Goal: Task Accomplishment & Management: Use online tool/utility

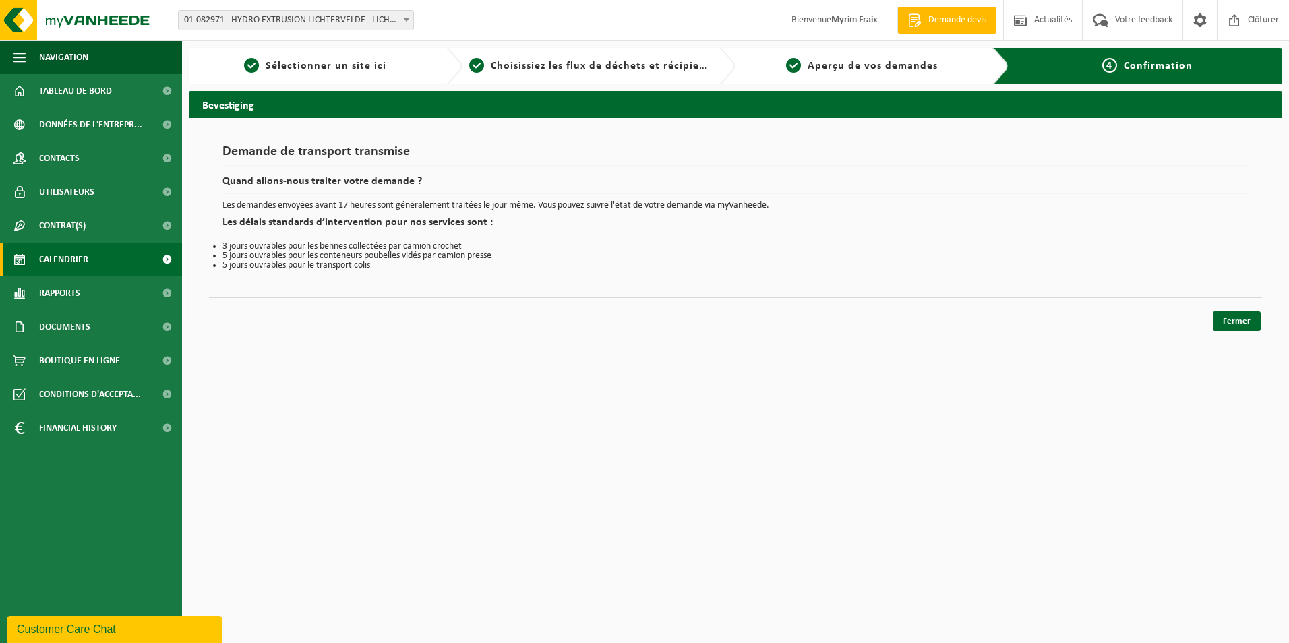
click at [100, 270] on link "Calendrier" at bounding box center [91, 260] width 182 height 34
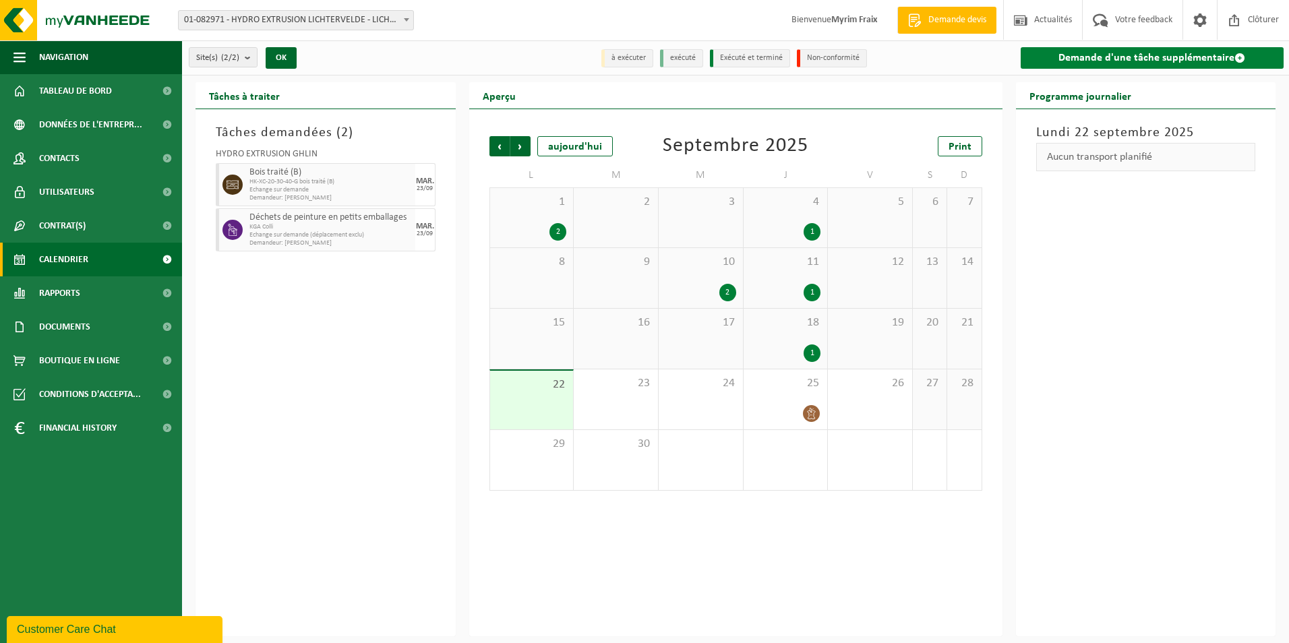
click at [1100, 61] on link "Demande d'une tâche supplémentaire" at bounding box center [1153, 58] width 264 height 22
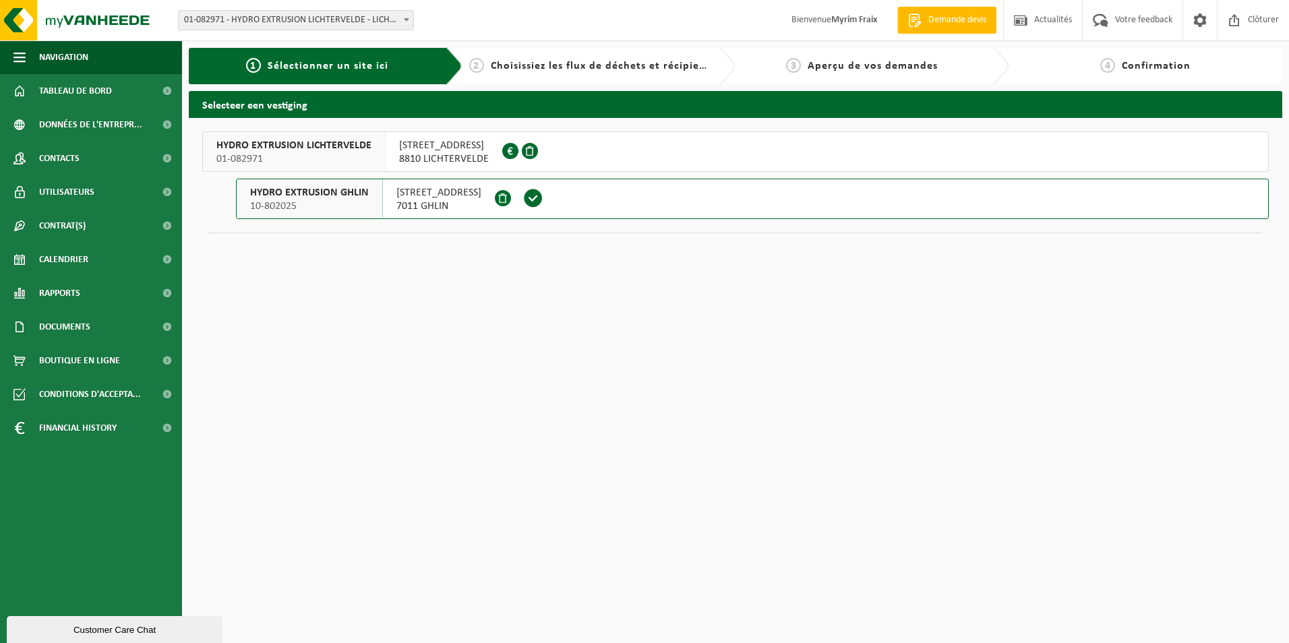
click at [593, 206] on button "HYDRO EXTRUSION GHLIN 10-802025 RUE DES AYETTES 12 7011 GHLIN" at bounding box center [752, 199] width 1033 height 40
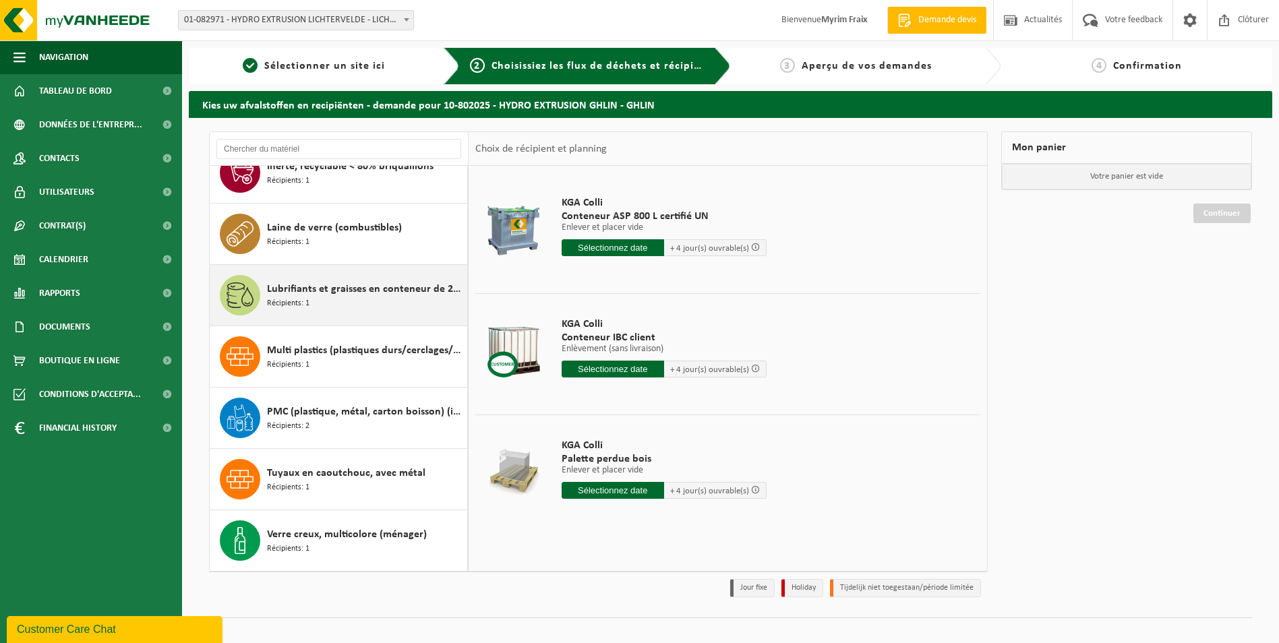
scroll to position [16, 0]
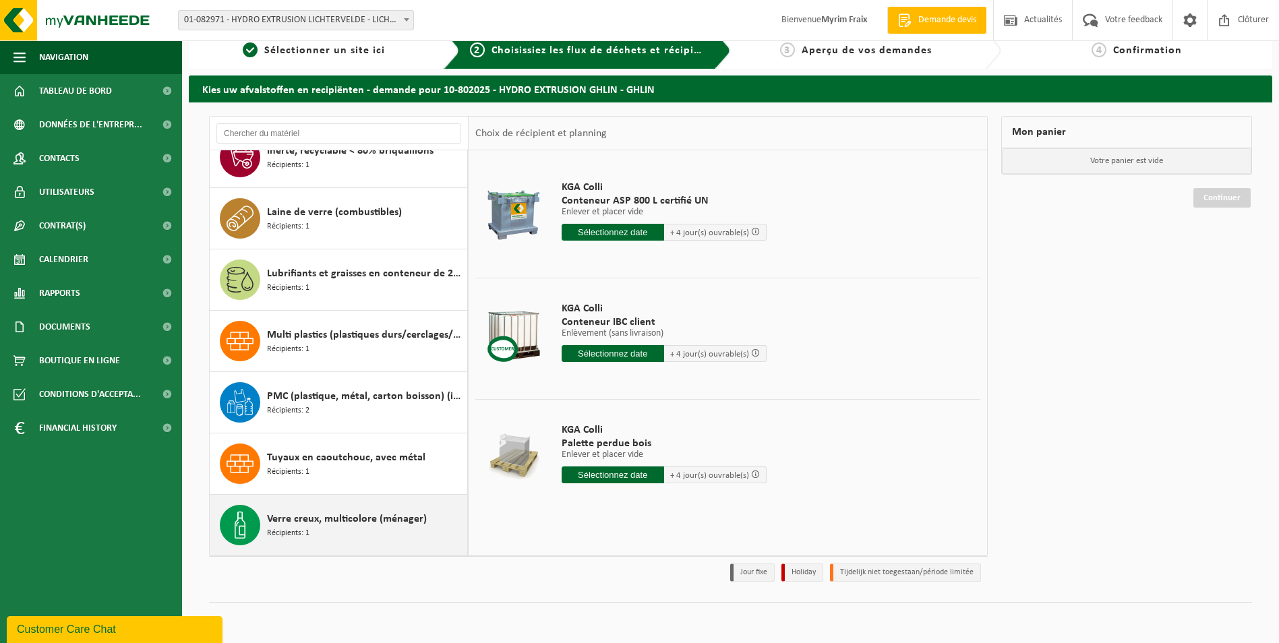
click at [355, 527] on span "Verre creux, multicolore (ménager)" at bounding box center [347, 519] width 160 height 16
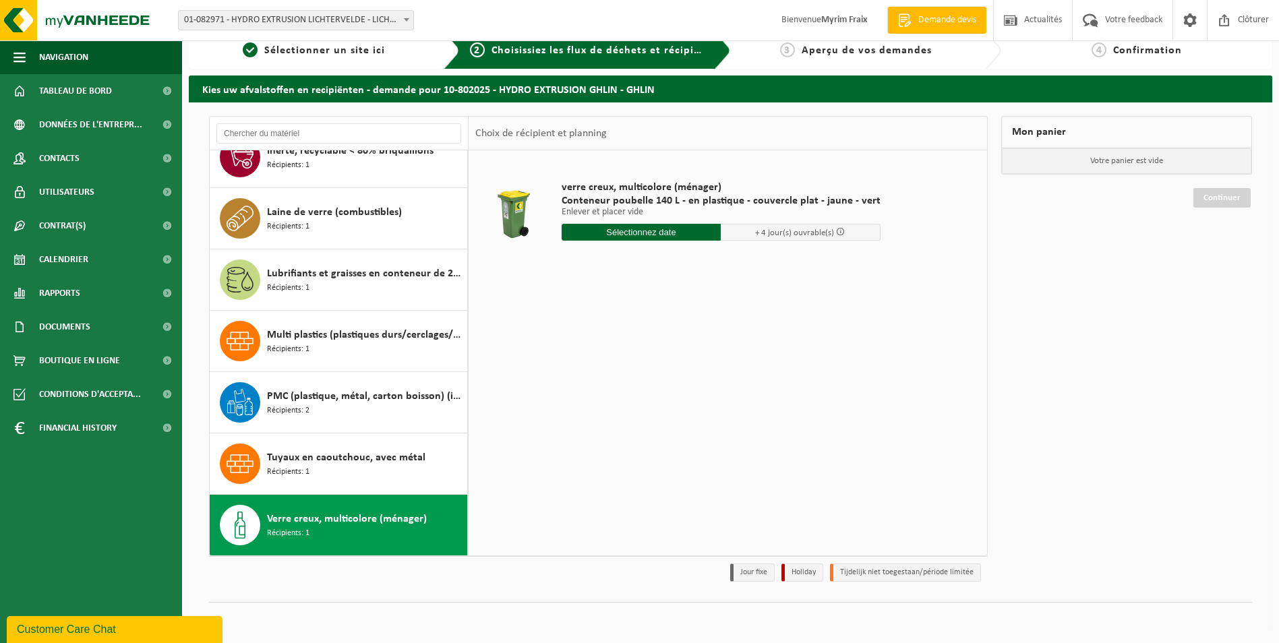
click at [630, 229] on input "text" at bounding box center [642, 232] width 160 height 17
click at [625, 369] on div "24" at bounding box center [622, 374] width 24 height 22
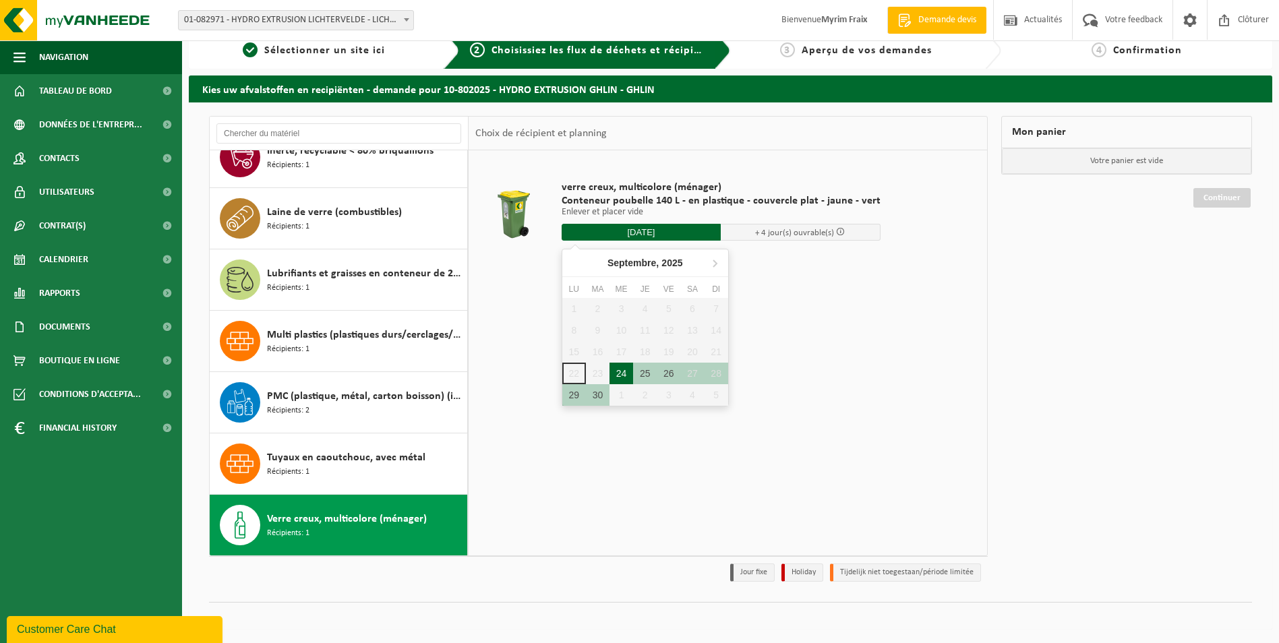
type input "à partir de [DATE]"
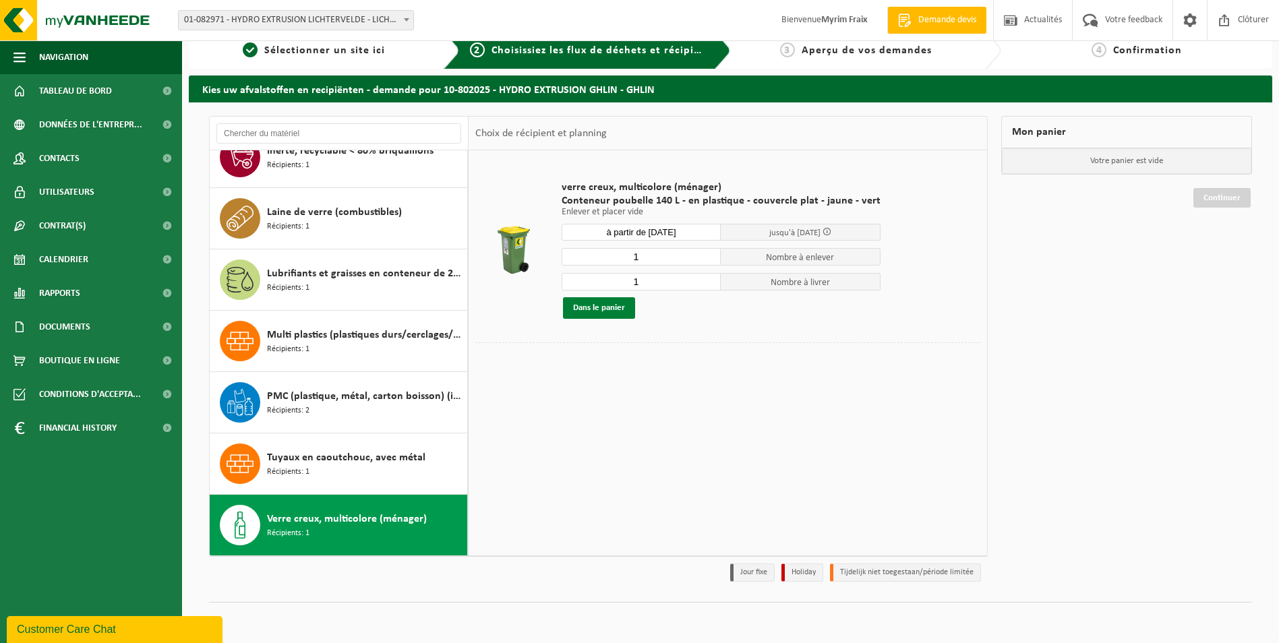
click at [621, 304] on button "Dans le panier" at bounding box center [599, 308] width 72 height 22
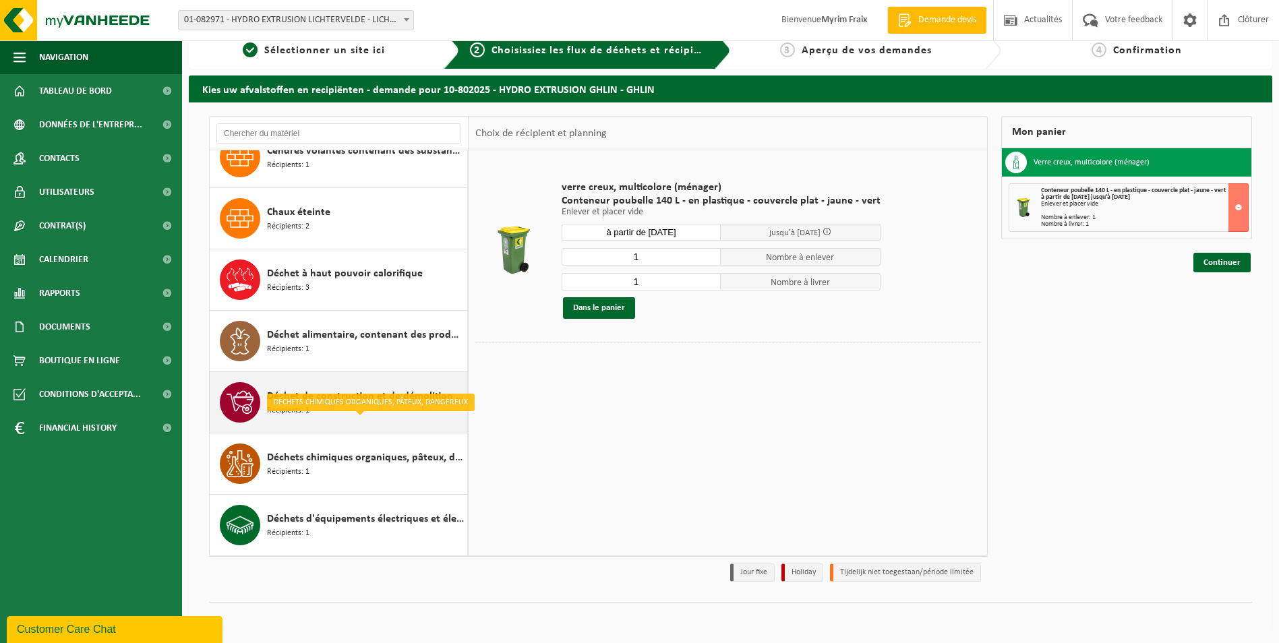
scroll to position [779, 0]
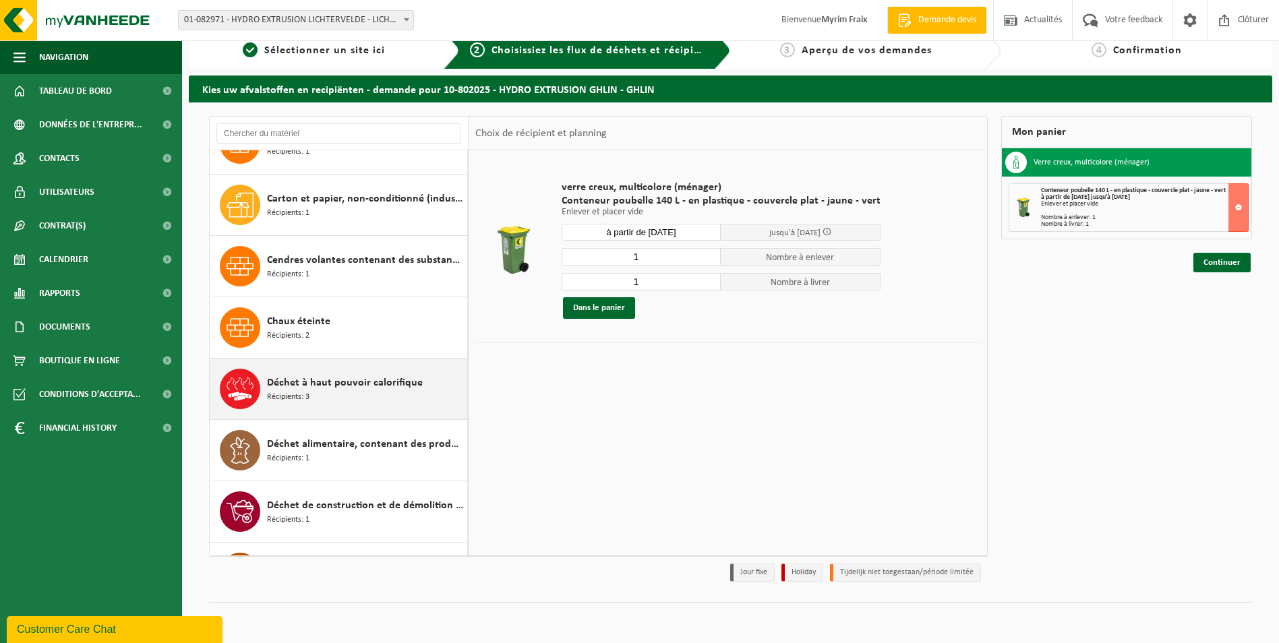
click at [338, 392] on div "Déchet à haut pouvoir calorifique Récipients: 3" at bounding box center [365, 389] width 197 height 40
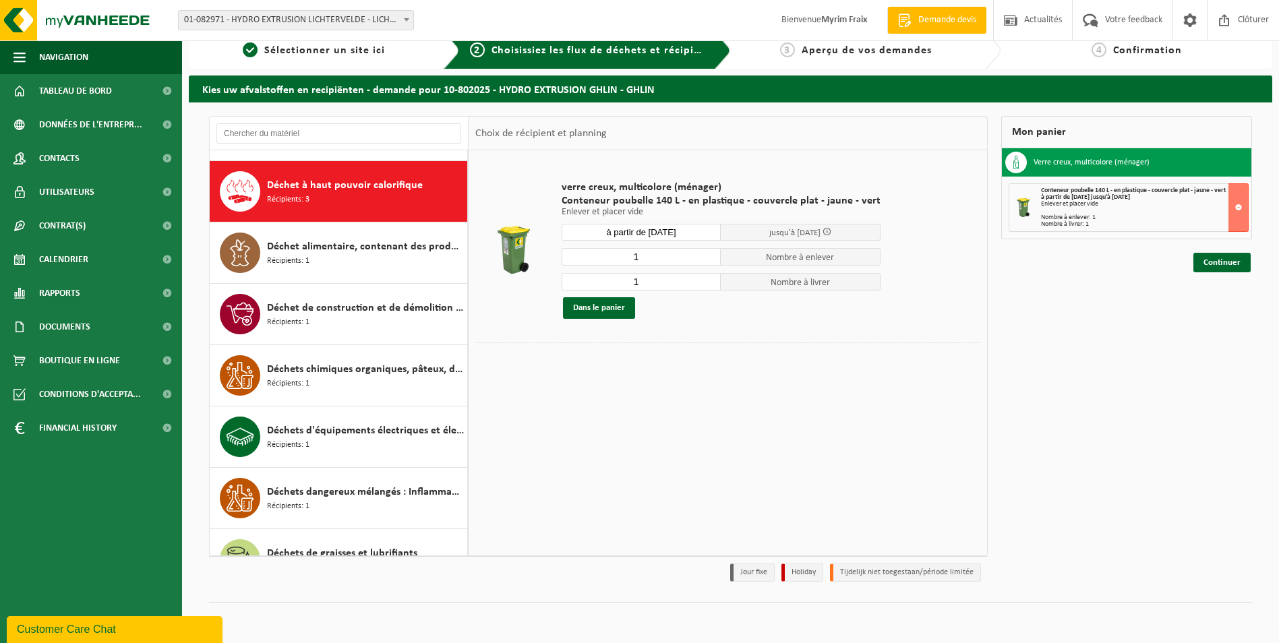
scroll to position [920, 0]
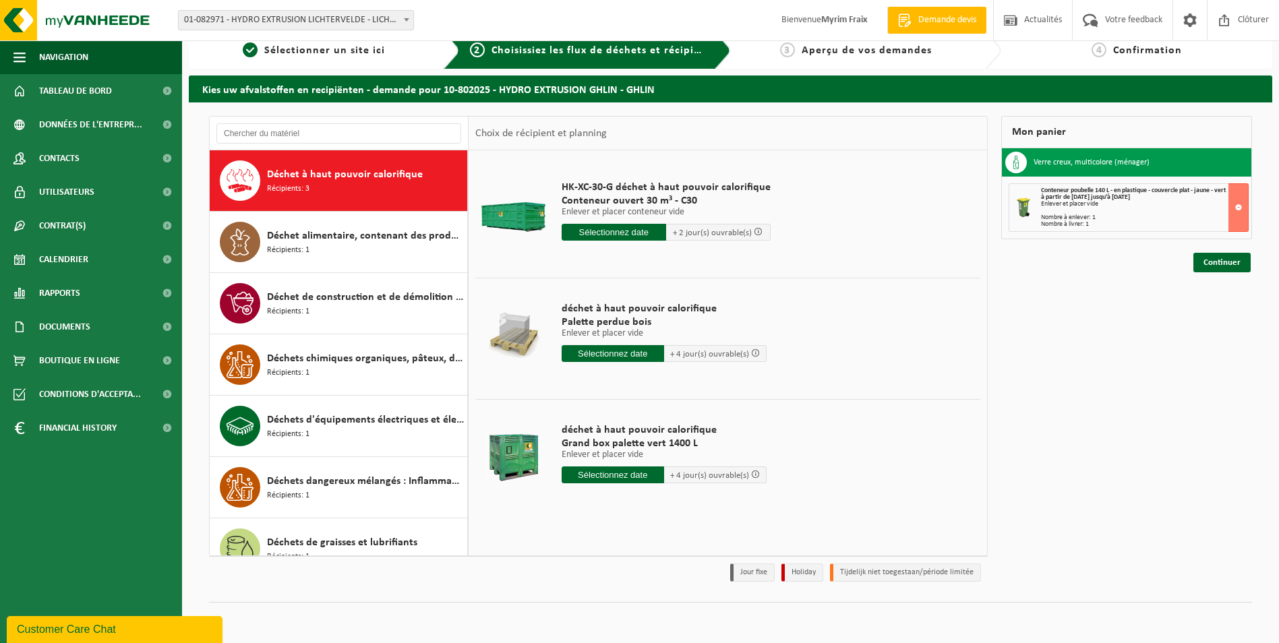
click at [622, 477] on input "text" at bounding box center [613, 475] width 102 height 17
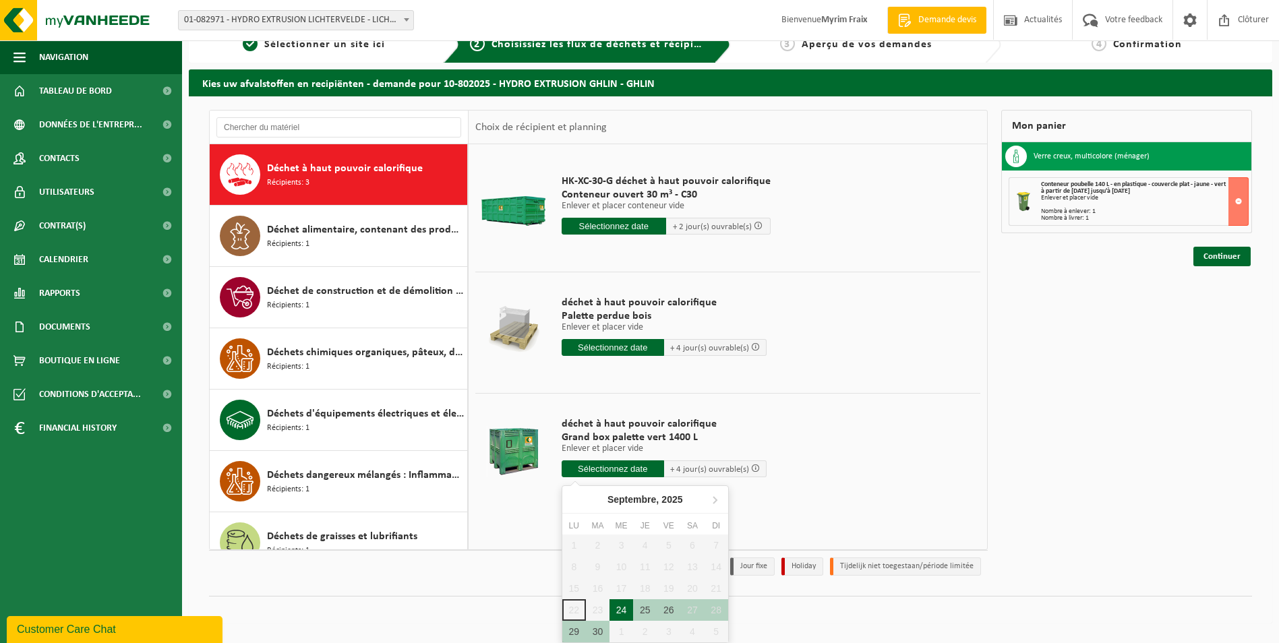
click at [628, 604] on div "24" at bounding box center [622, 610] width 24 height 22
type input "à partir de [DATE]"
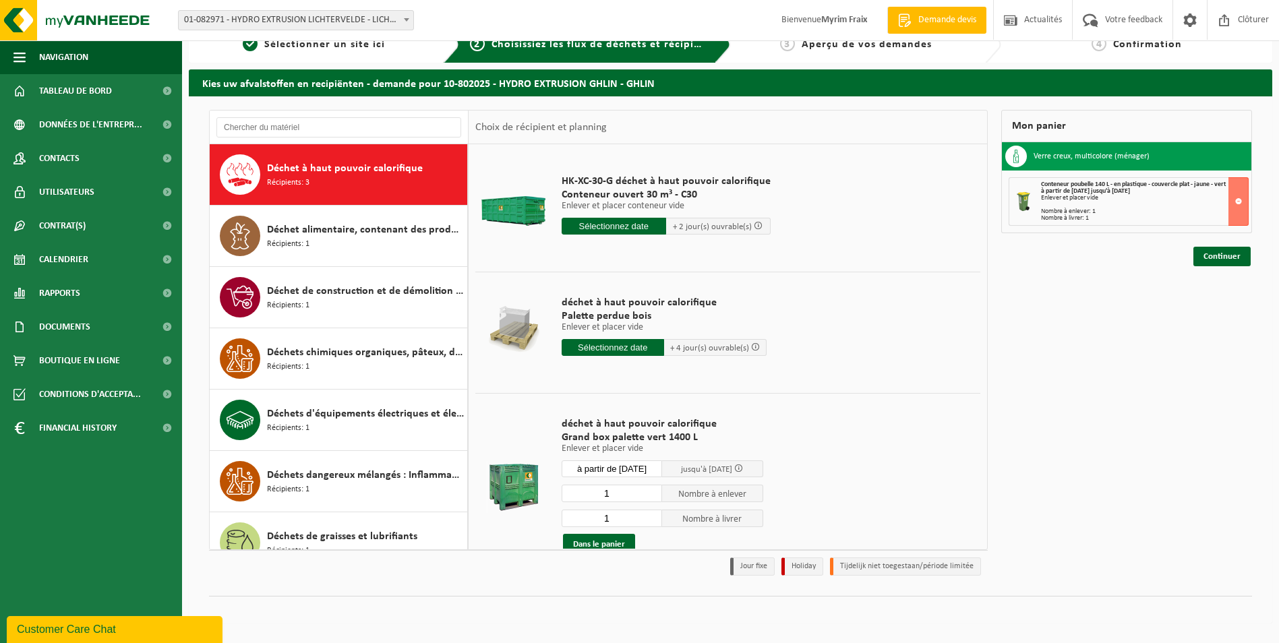
drag, startPoint x: 628, startPoint y: 604, endPoint x: 860, endPoint y: 305, distance: 379.1
click at [860, 305] on td "déchet à haut pouvoir calorifique Palette perdue bois Enlever et placer vide En…" at bounding box center [766, 329] width 429 height 115
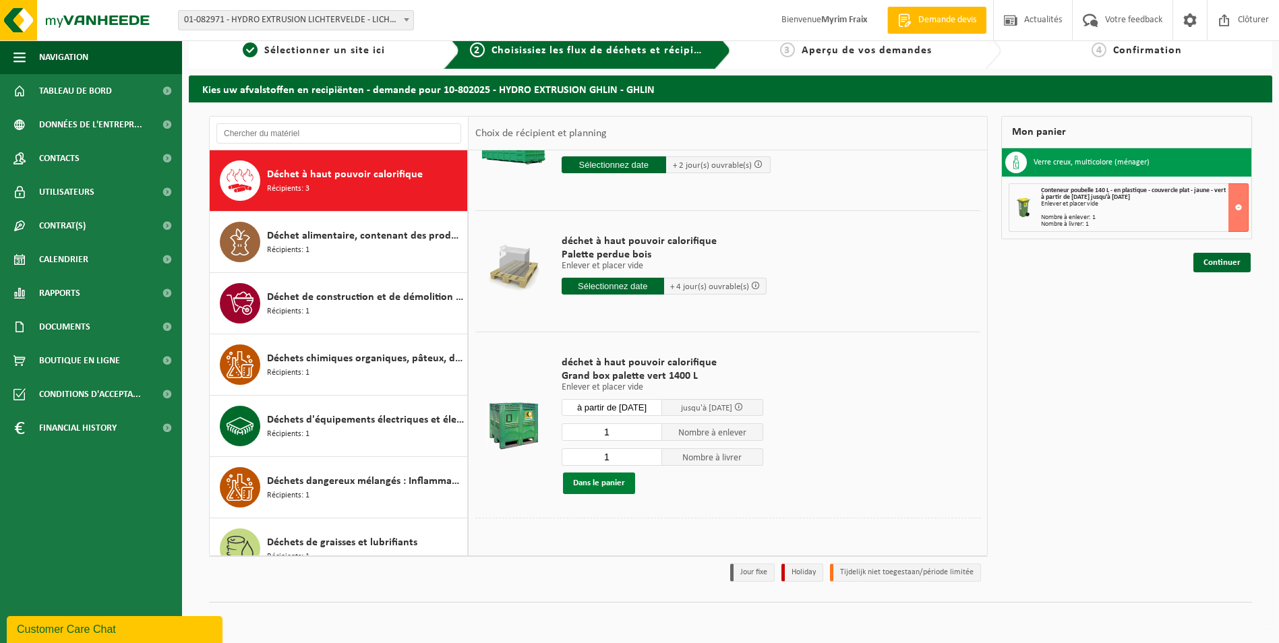
scroll to position [71, 0]
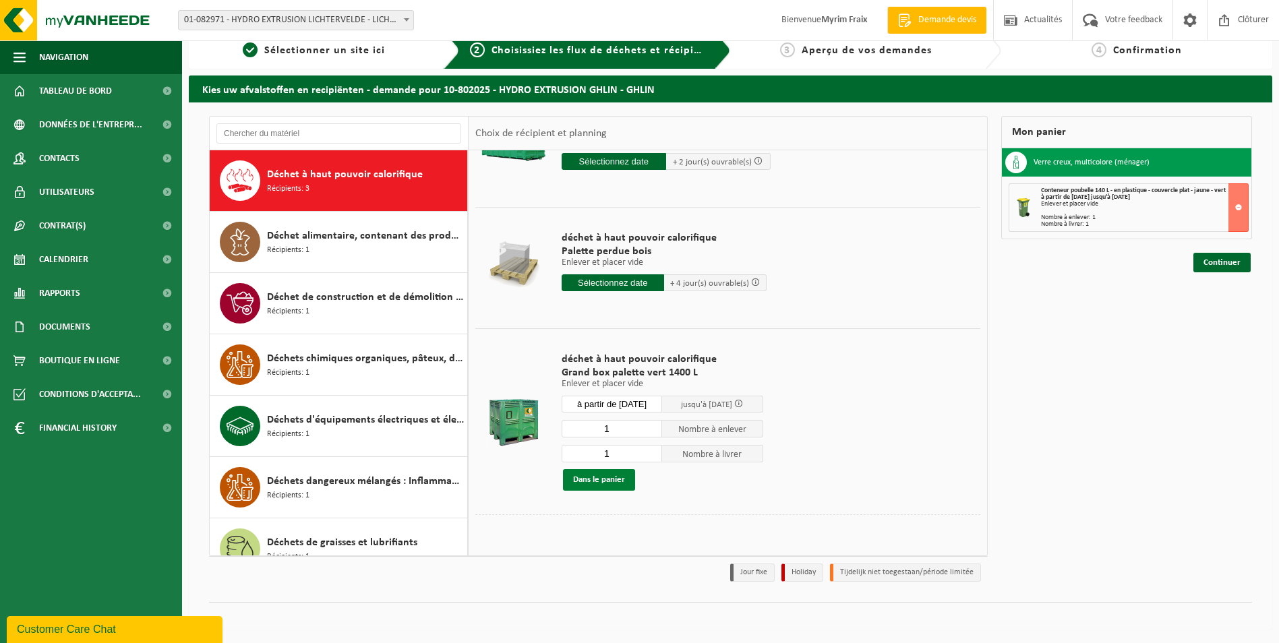
click at [618, 475] on button "Dans le panier" at bounding box center [599, 480] width 72 height 22
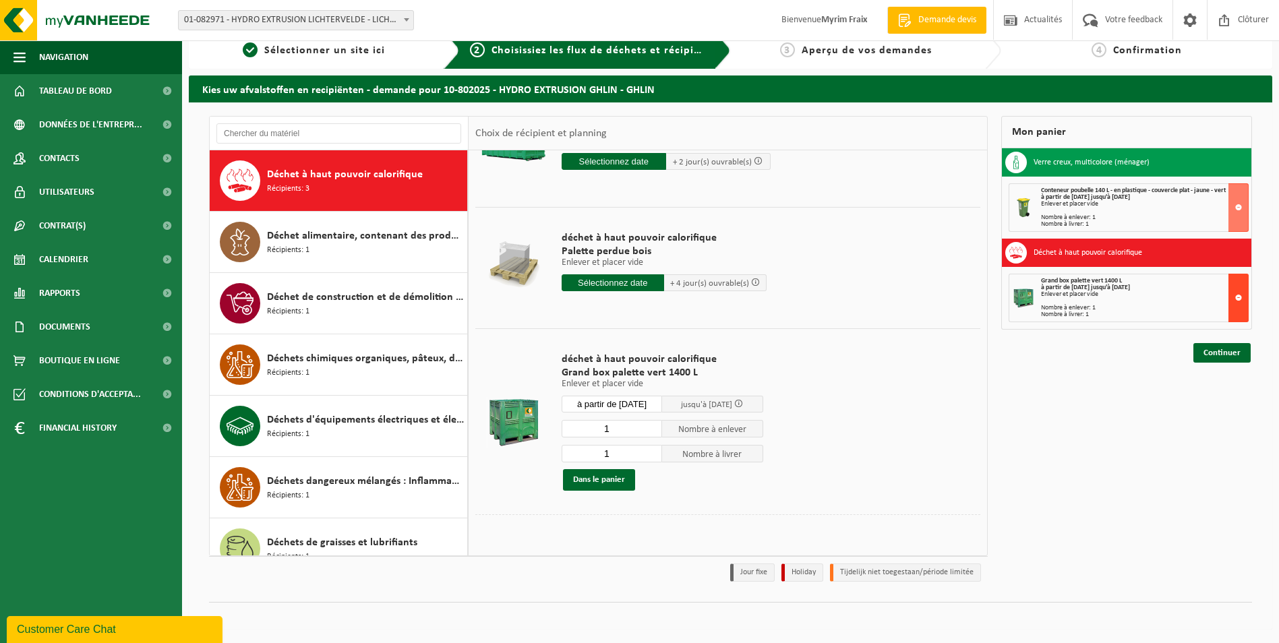
click at [1231, 297] on button at bounding box center [1238, 298] width 20 height 49
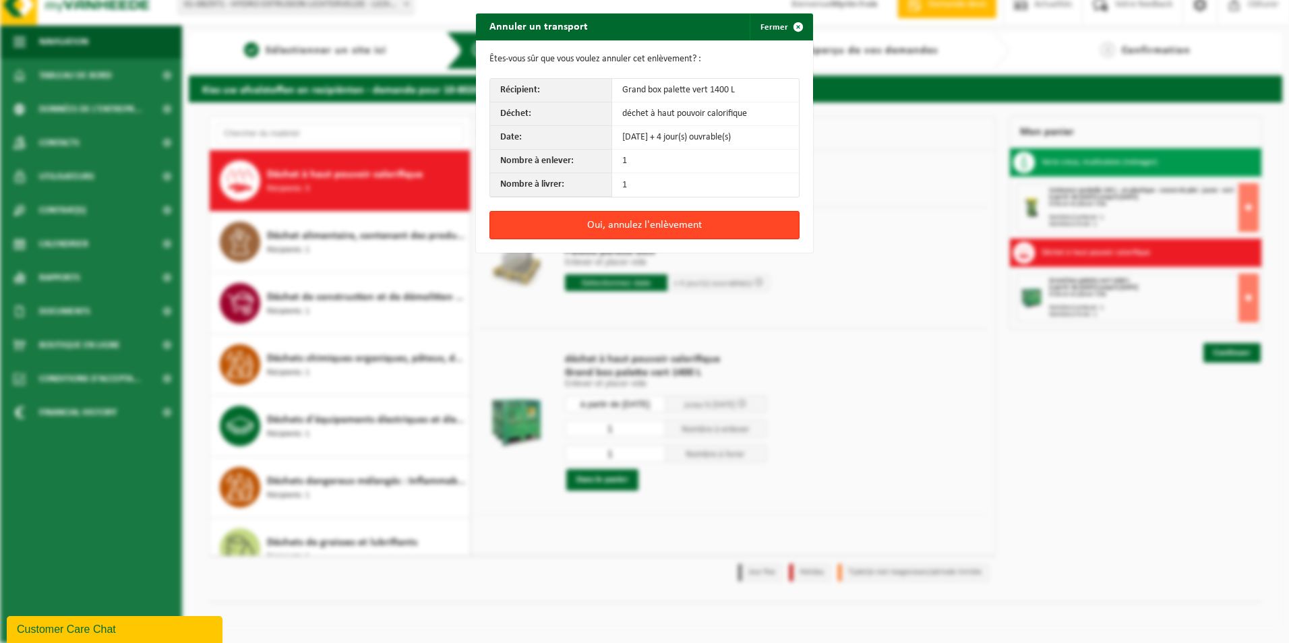
click at [654, 230] on button "Oui, annulez l'enlèvement" at bounding box center [644, 225] width 310 height 28
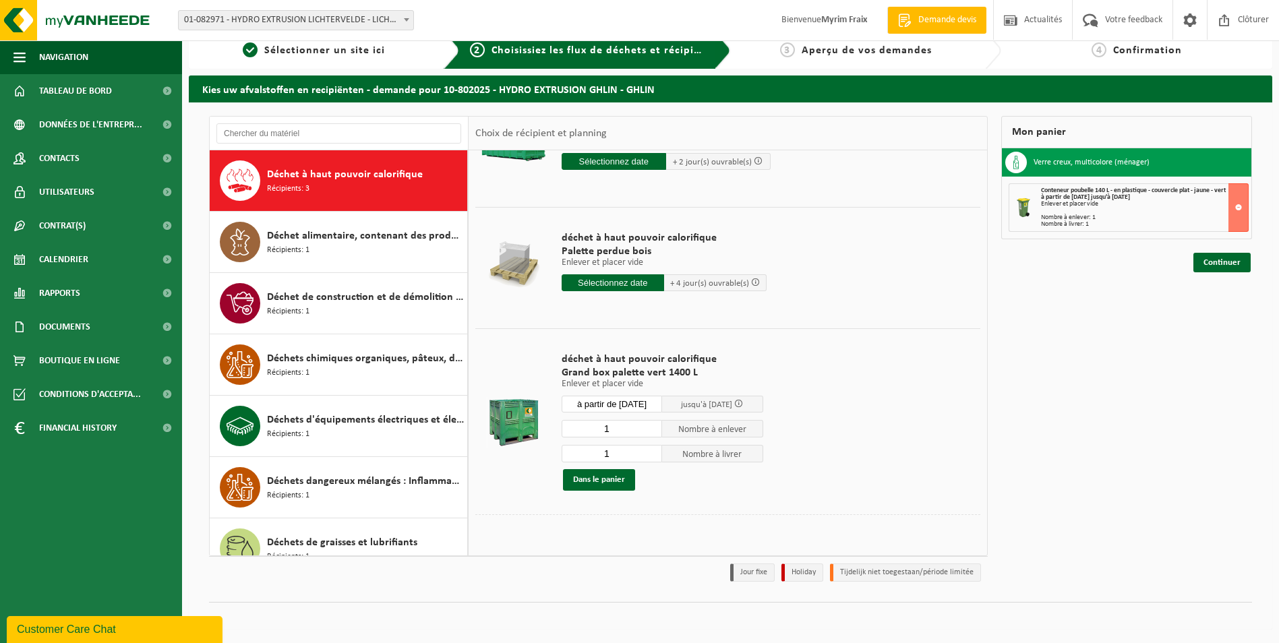
click at [651, 423] on input "1" at bounding box center [612, 429] width 101 height 18
click at [651, 429] on input "0" at bounding box center [612, 429] width 101 height 18
click at [651, 427] on input "1" at bounding box center [612, 429] width 101 height 18
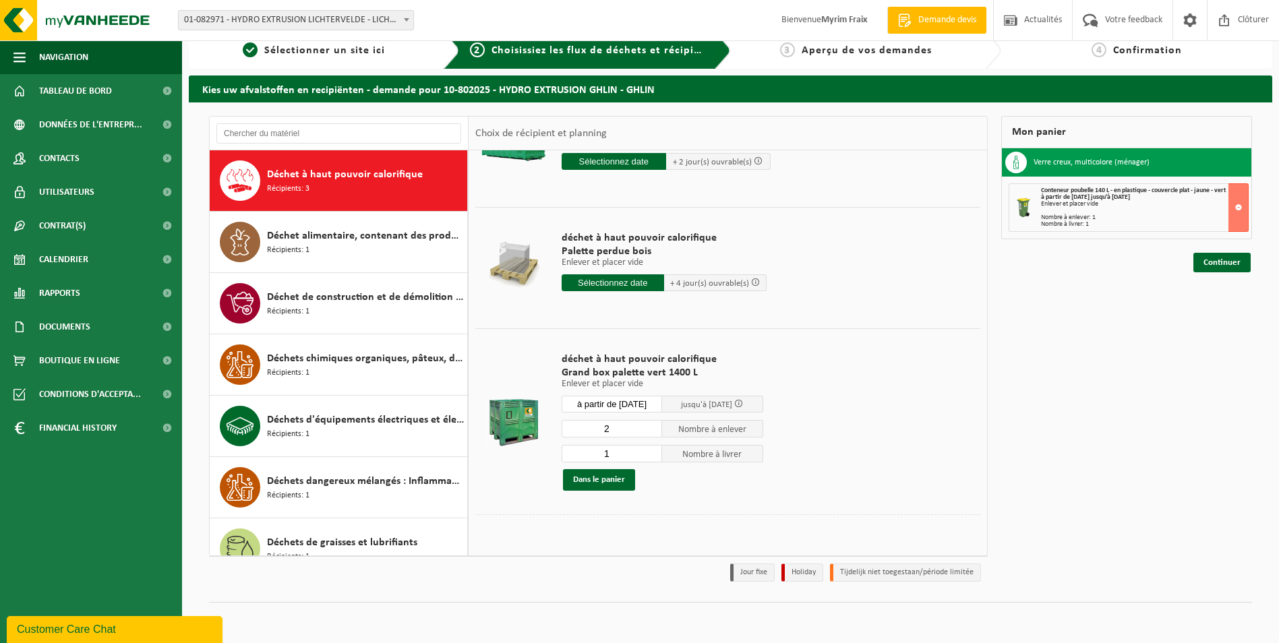
click at [651, 427] on input "2" at bounding box center [612, 429] width 101 height 18
click at [651, 427] on input "3" at bounding box center [612, 429] width 101 height 18
type input "4"
click at [651, 427] on input "4" at bounding box center [612, 429] width 101 height 18
click at [651, 450] on input "2" at bounding box center [612, 454] width 101 height 18
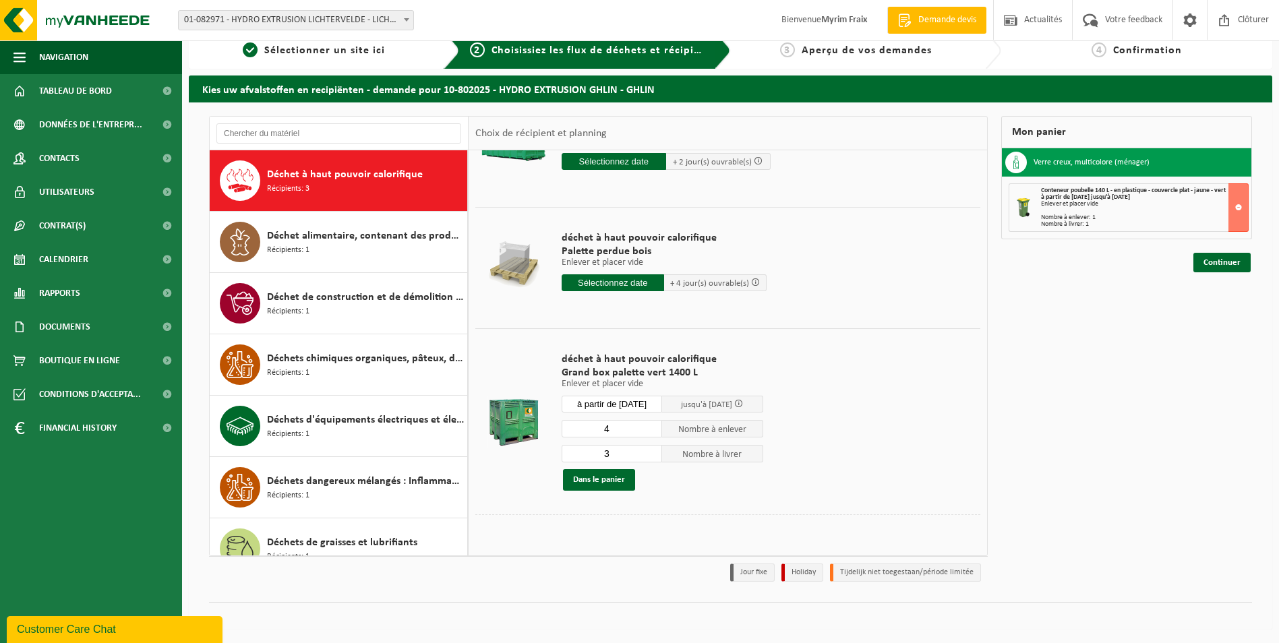
click at [651, 450] on input "3" at bounding box center [612, 454] width 101 height 18
type input "4"
click at [651, 450] on input "4" at bounding box center [612, 454] width 101 height 18
click at [606, 482] on button "Dans le panier" at bounding box center [599, 480] width 72 height 22
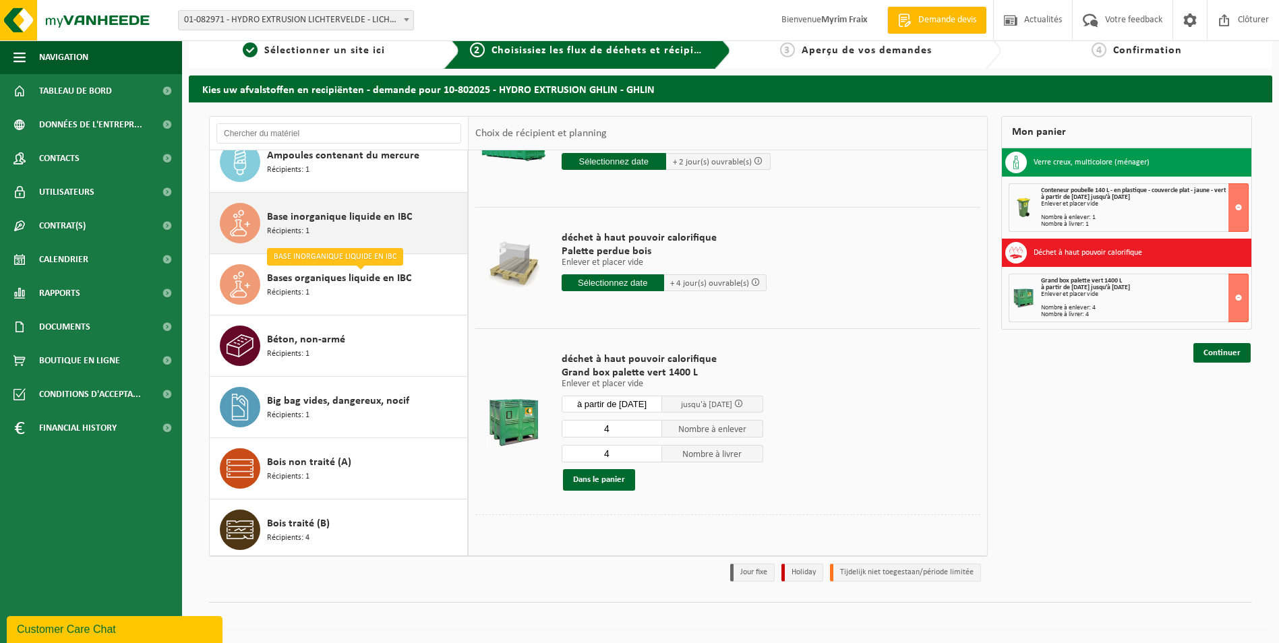
scroll to position [270, 0]
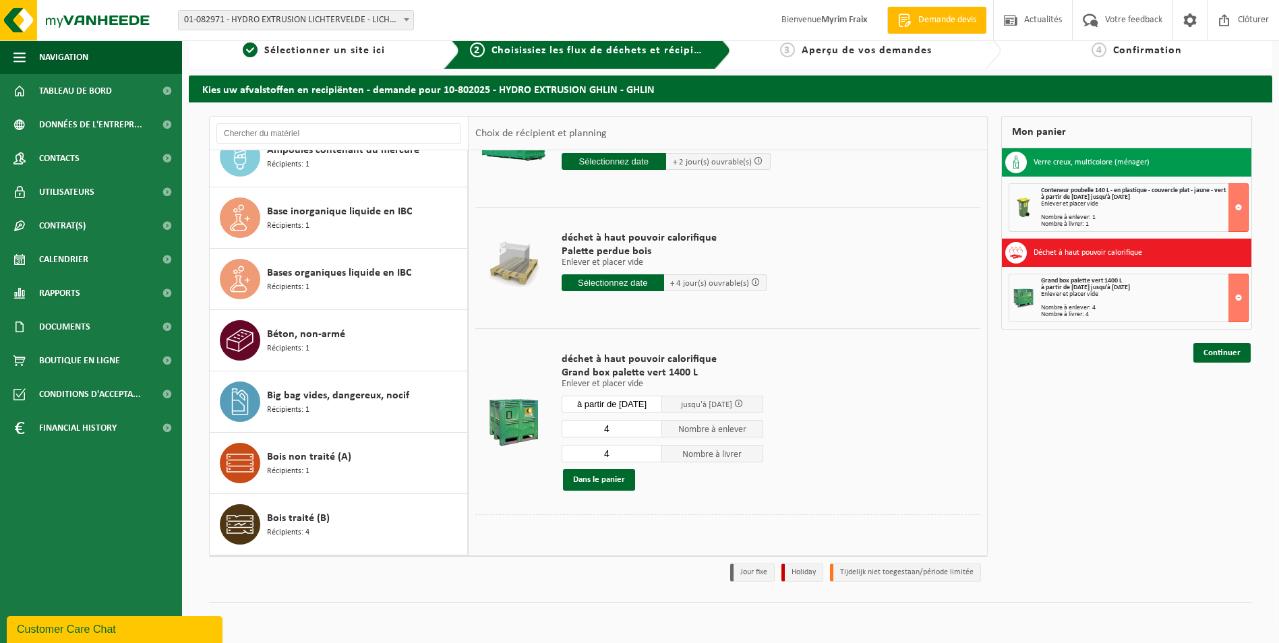
drag, startPoint x: 773, startPoint y: 351, endPoint x: 810, endPoint y: 301, distance: 62.2
click at [810, 301] on td "déchet à haut pouvoir calorifique Palette perdue bois Enlever et placer vide En…" at bounding box center [766, 264] width 429 height 115
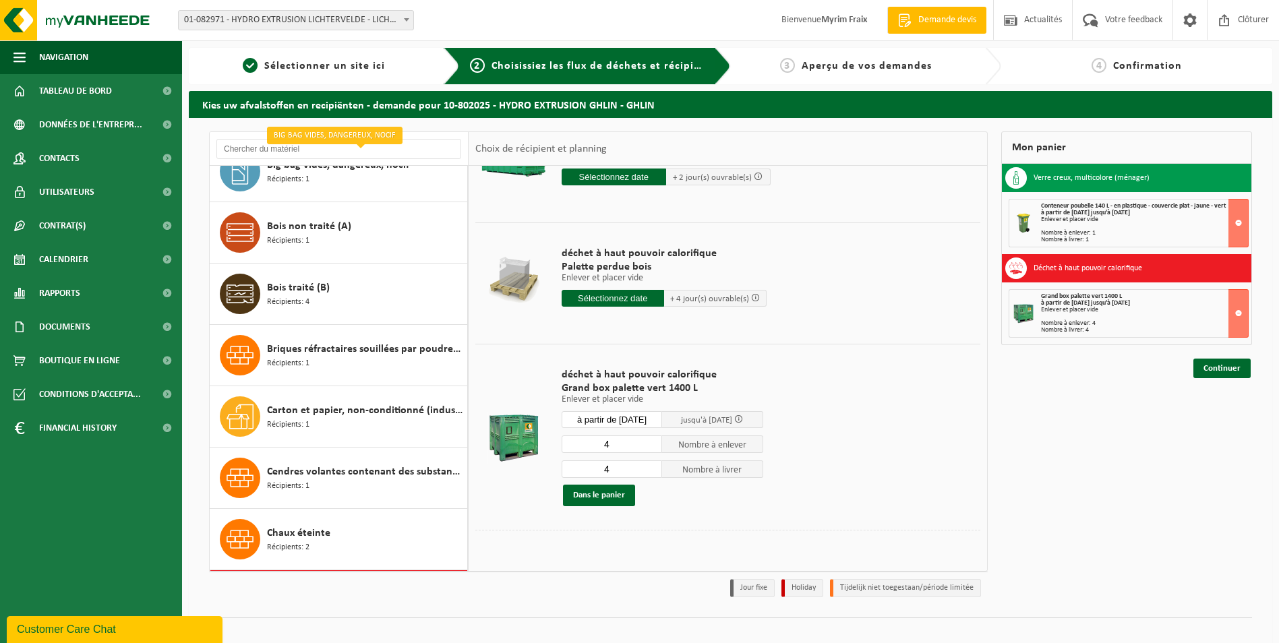
scroll to position [539, 0]
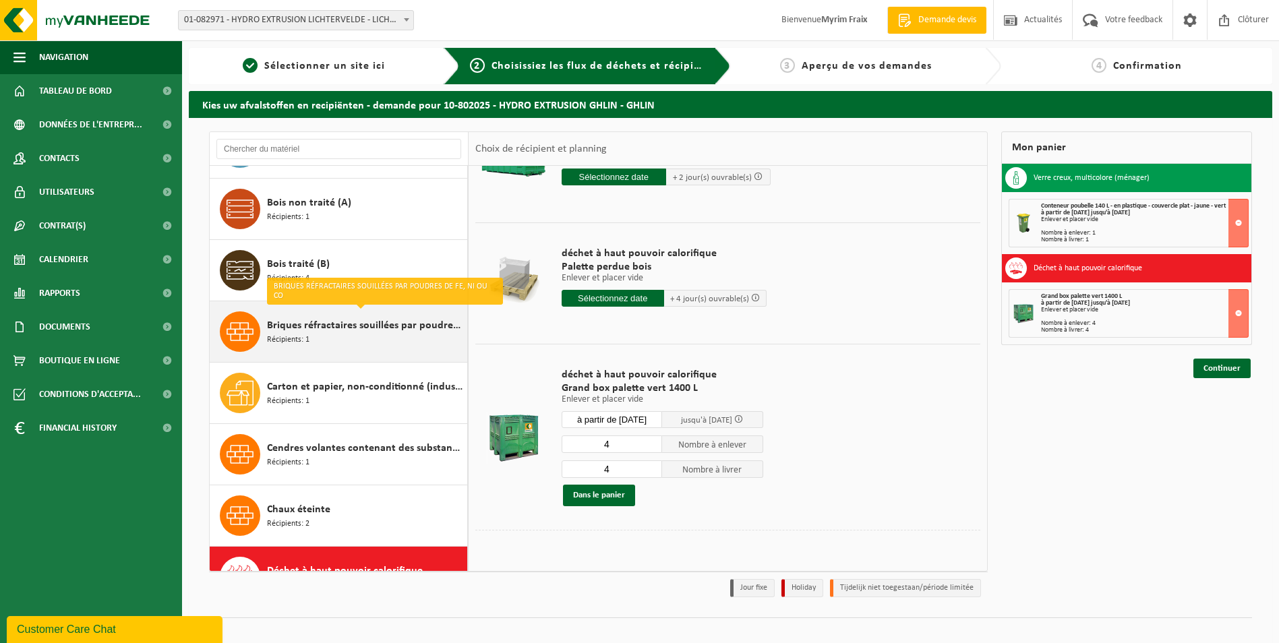
click at [363, 338] on div "Briques réfractaires souillées par poudres de Fe, Ni ou Co Récipients: 1" at bounding box center [365, 331] width 197 height 40
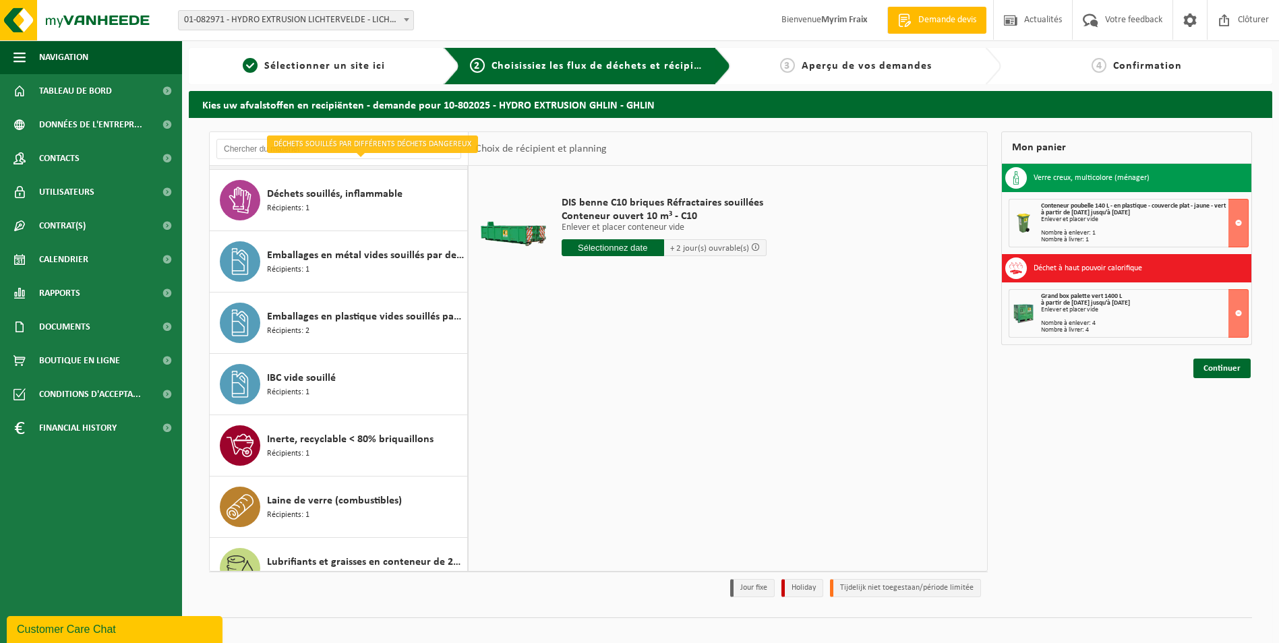
scroll to position [1686, 0]
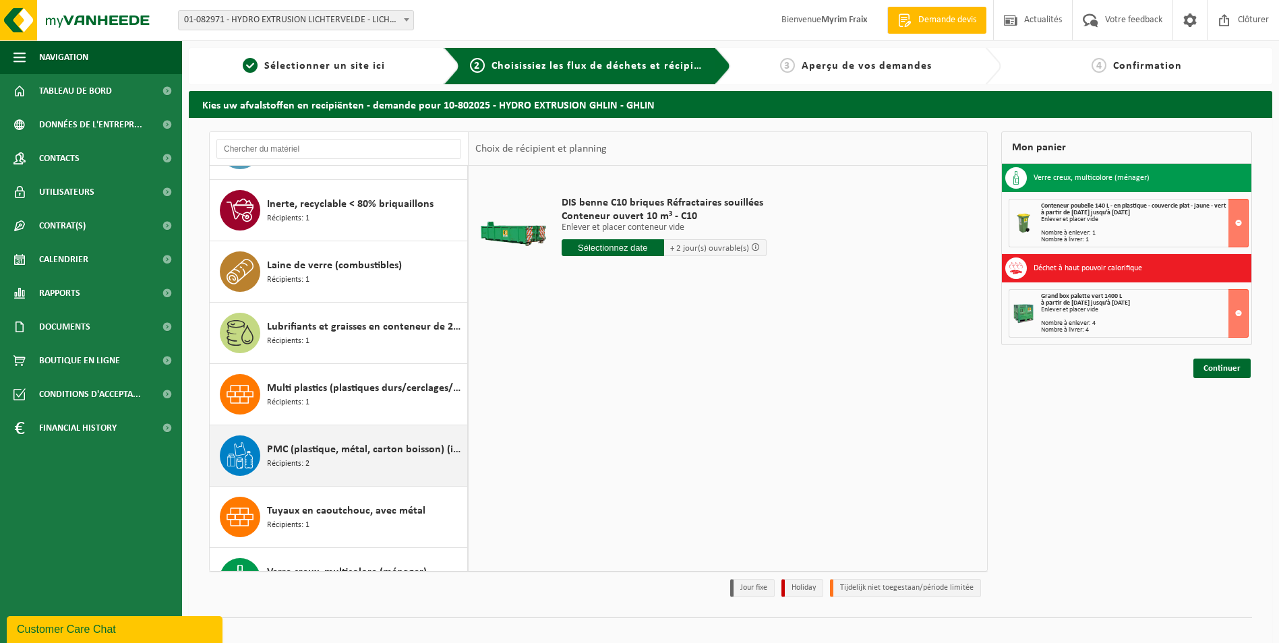
click at [343, 441] on div "PMC (plastique, métal, carton boisson) (industriel) Récipients: 2" at bounding box center [365, 456] width 197 height 40
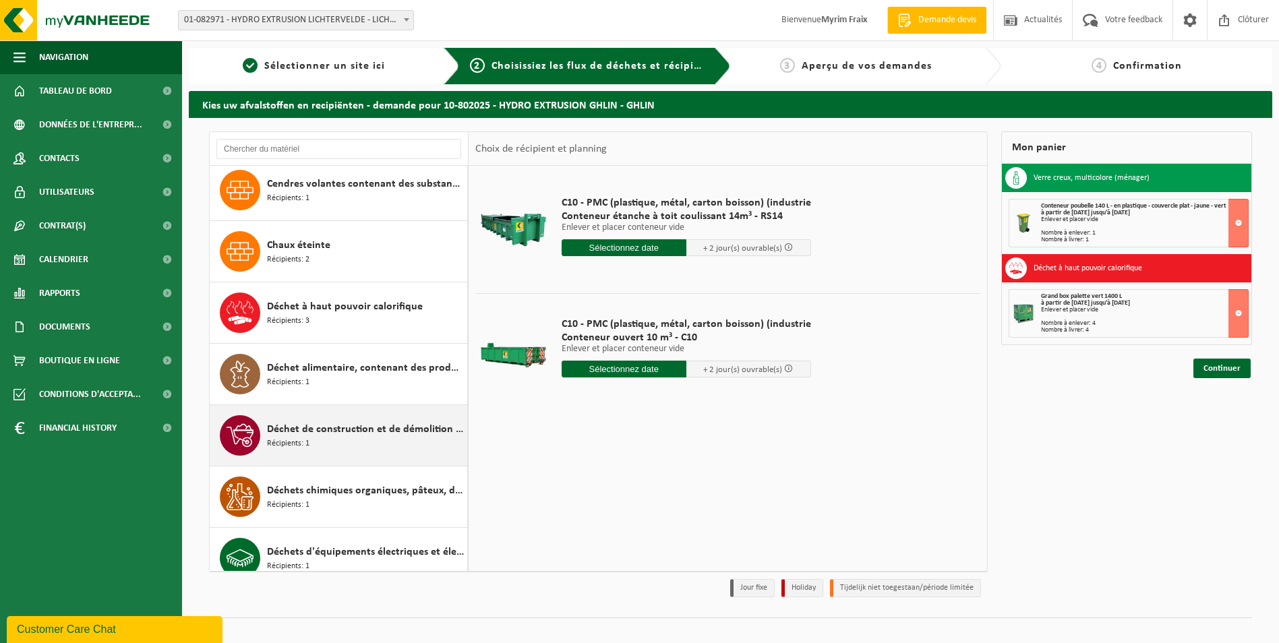
scroll to position [779, 0]
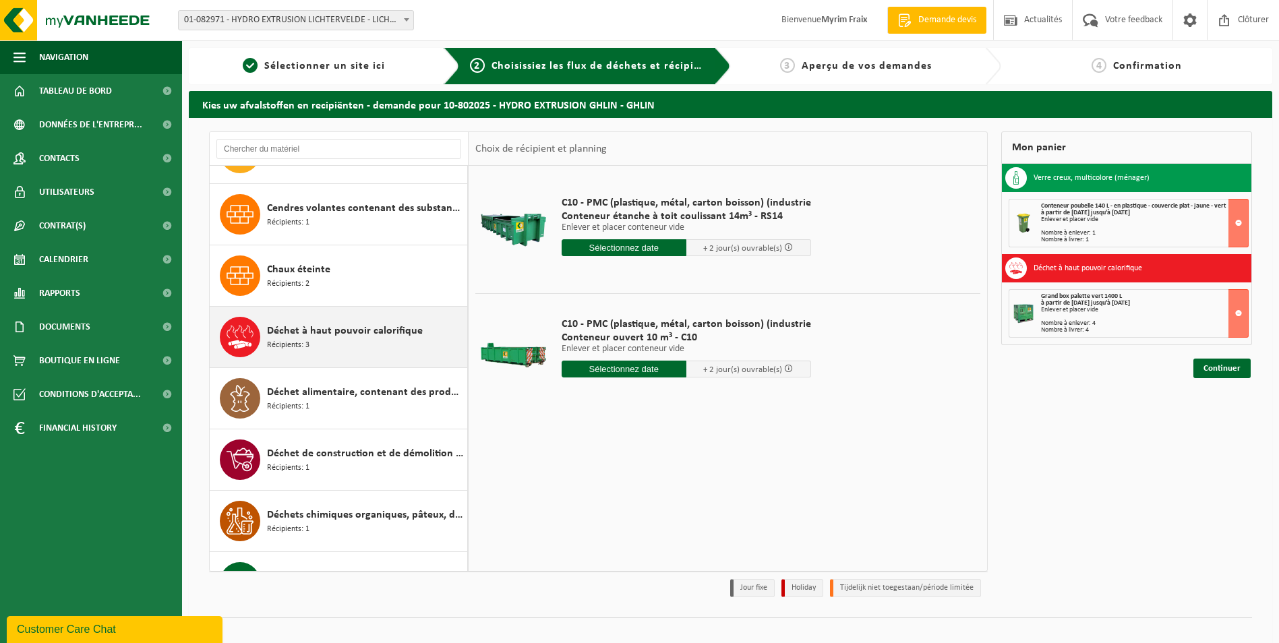
click at [362, 340] on div "Déchet à haut pouvoir calorifique Récipients: 3" at bounding box center [365, 337] width 197 height 40
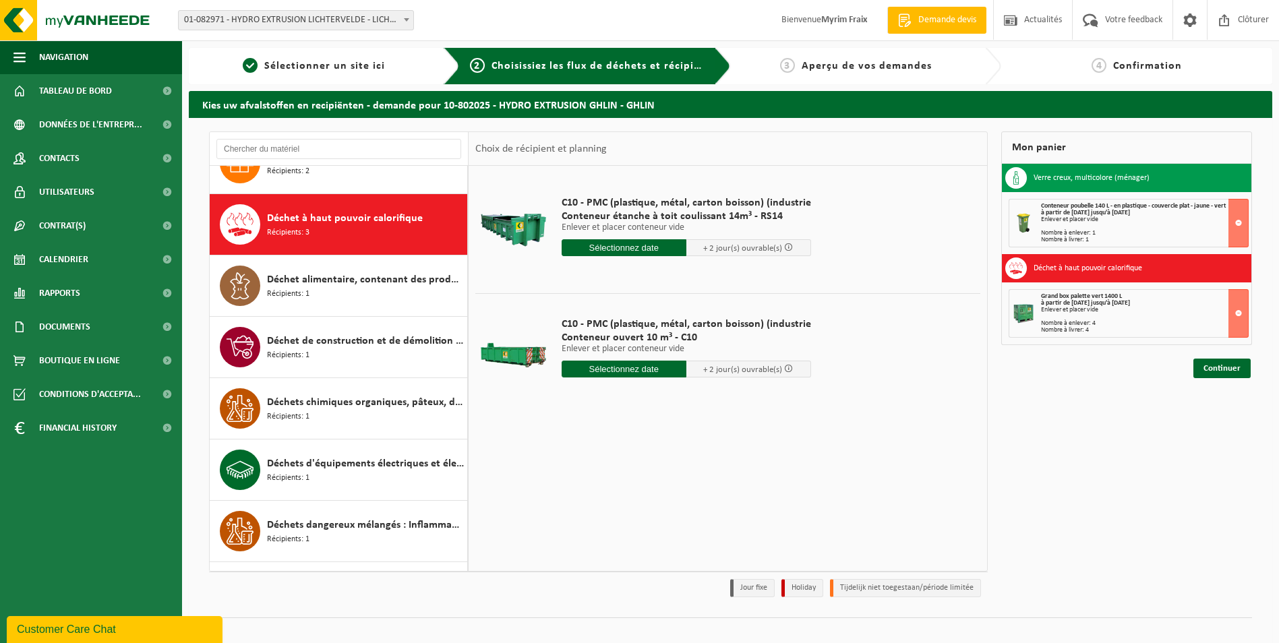
scroll to position [920, 0]
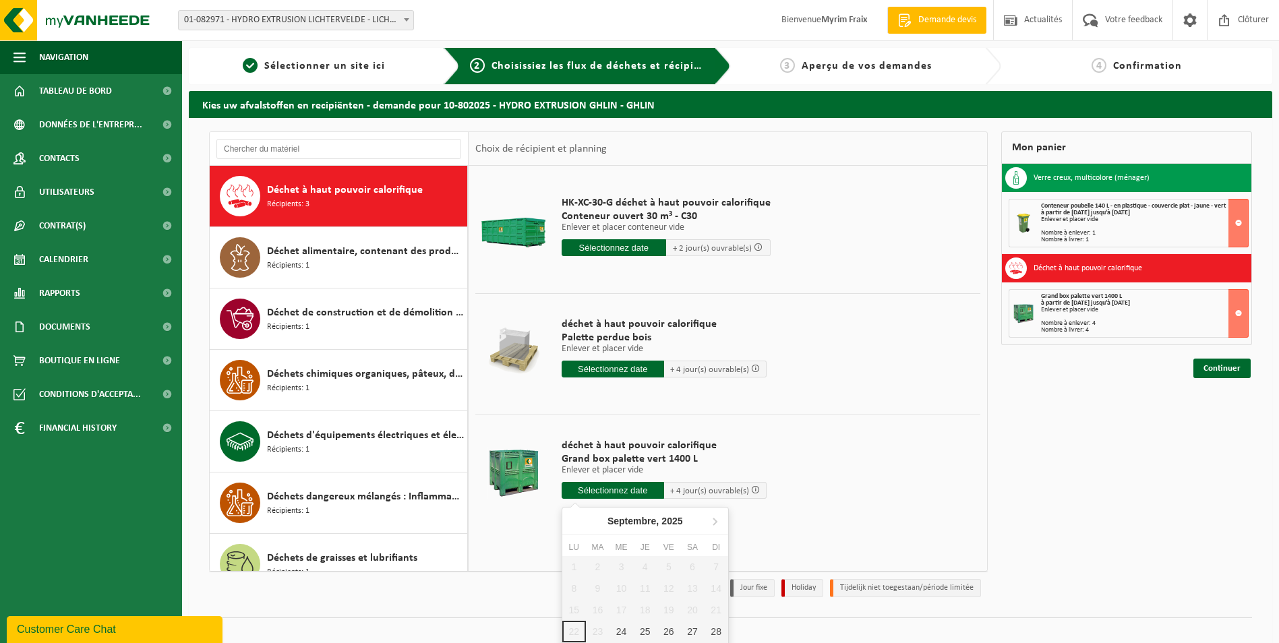
click at [595, 484] on input "text" at bounding box center [613, 490] width 102 height 17
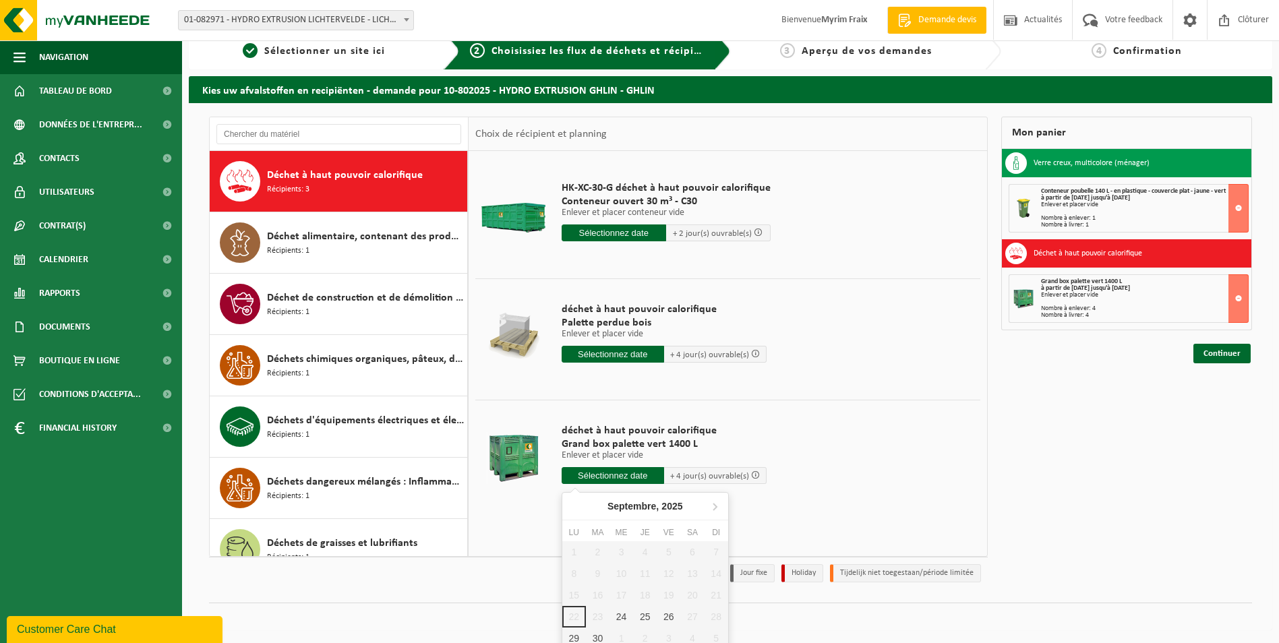
scroll to position [22, 0]
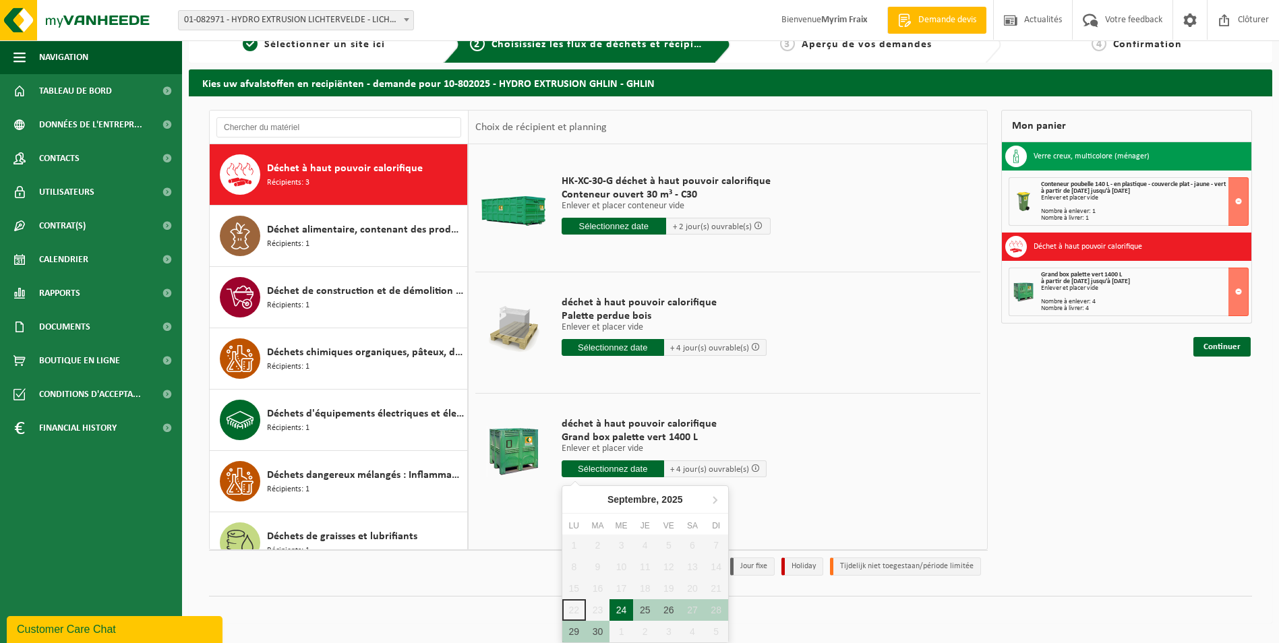
click at [624, 606] on div "24" at bounding box center [622, 610] width 24 height 22
type input "à partir de [DATE]"
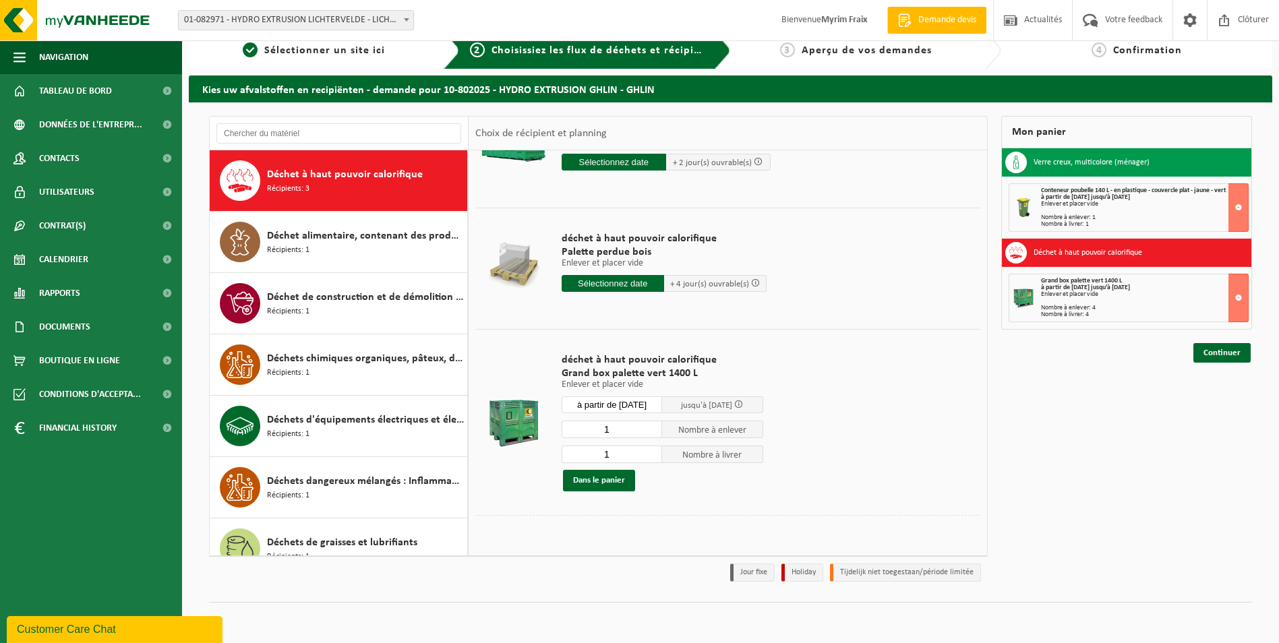
scroll to position [71, 0]
click at [653, 426] on input "2" at bounding box center [612, 429] width 101 height 18
click at [653, 426] on input "3" at bounding box center [612, 429] width 101 height 18
type input "4"
click at [653, 426] on input "4" at bounding box center [612, 429] width 101 height 18
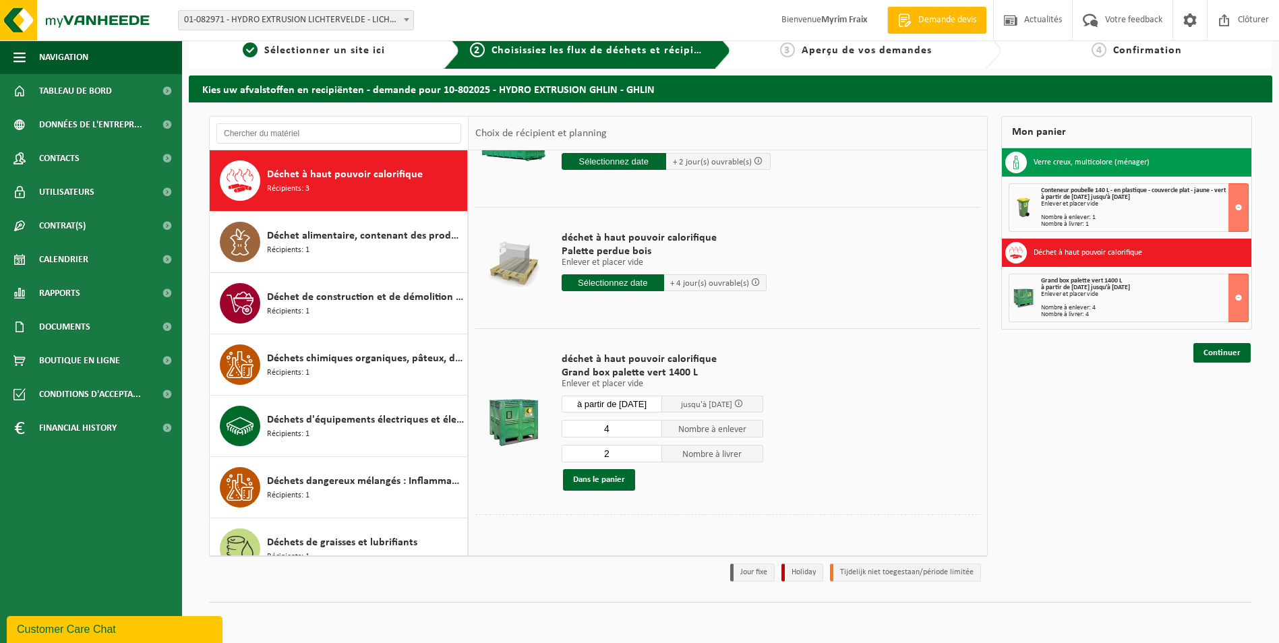
click at [653, 450] on input "2" at bounding box center [612, 454] width 101 height 18
click at [653, 450] on input "3" at bounding box center [612, 454] width 101 height 18
type input "4"
click at [653, 450] on input "4" at bounding box center [612, 454] width 101 height 18
click at [797, 392] on td "déchet à haut pouvoir calorifique Grand box palette vert 1400 L Enlever et plac…" at bounding box center [766, 421] width 429 height 186
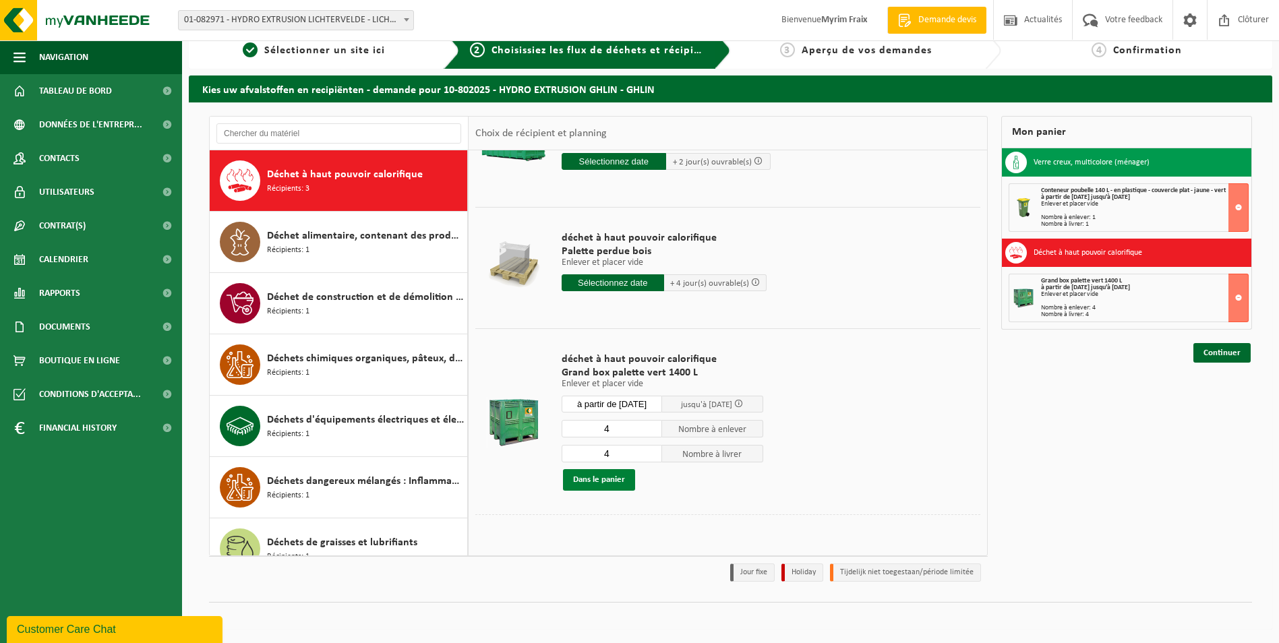
click at [618, 477] on button "Dans le panier" at bounding box center [599, 480] width 72 height 22
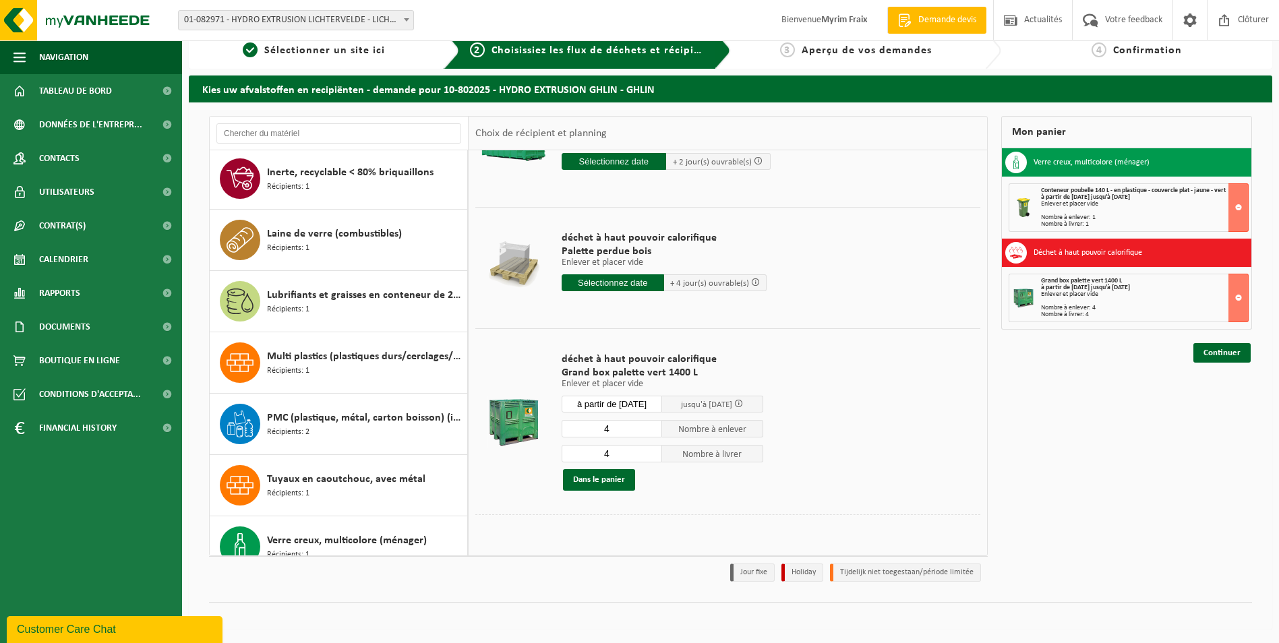
scroll to position [1926, 0]
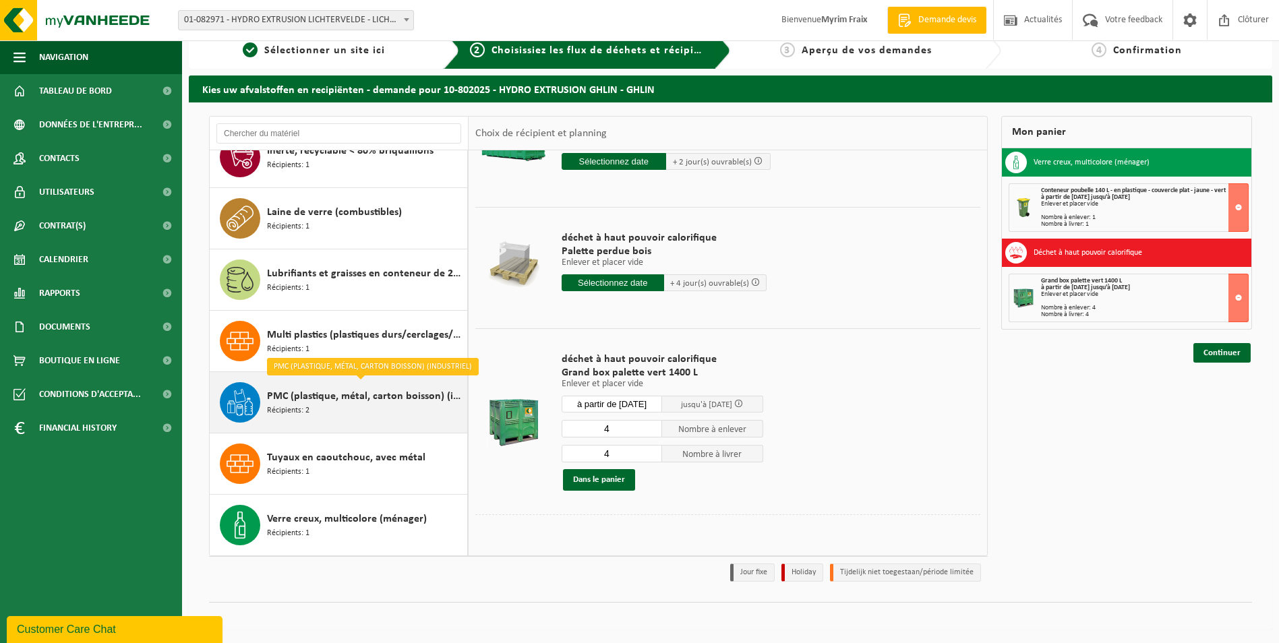
click at [357, 413] on div "PMC (plastique, métal, carton boisson) (industriel) Récipients: 2" at bounding box center [365, 402] width 197 height 40
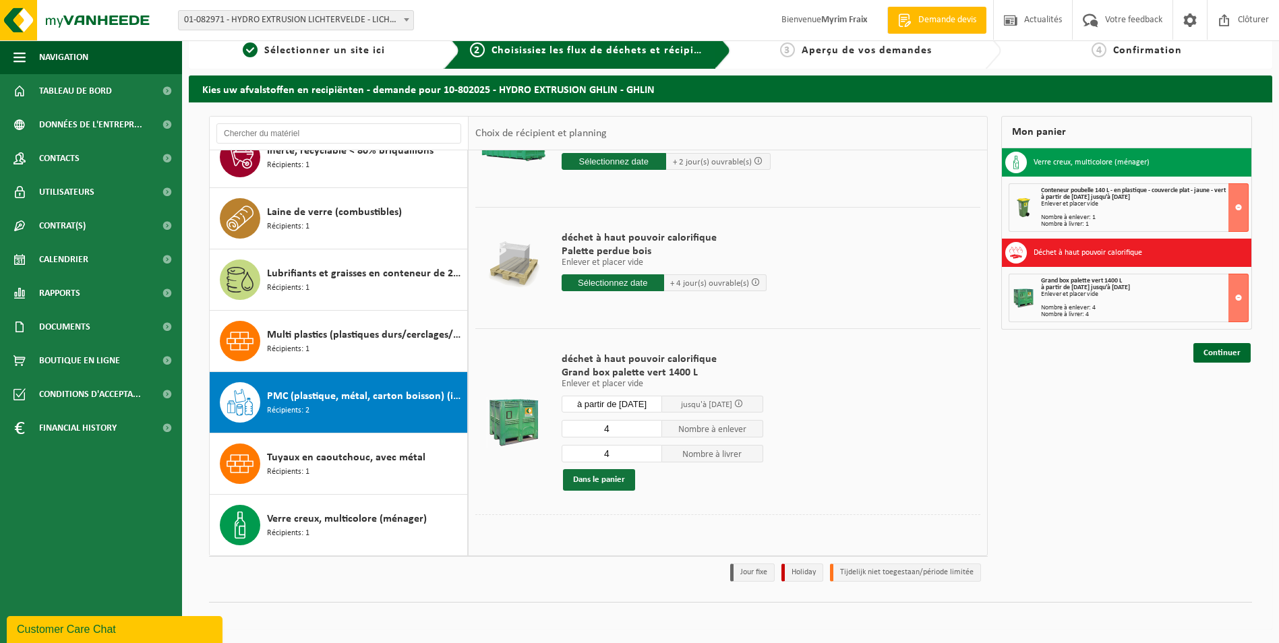
scroll to position [0, 0]
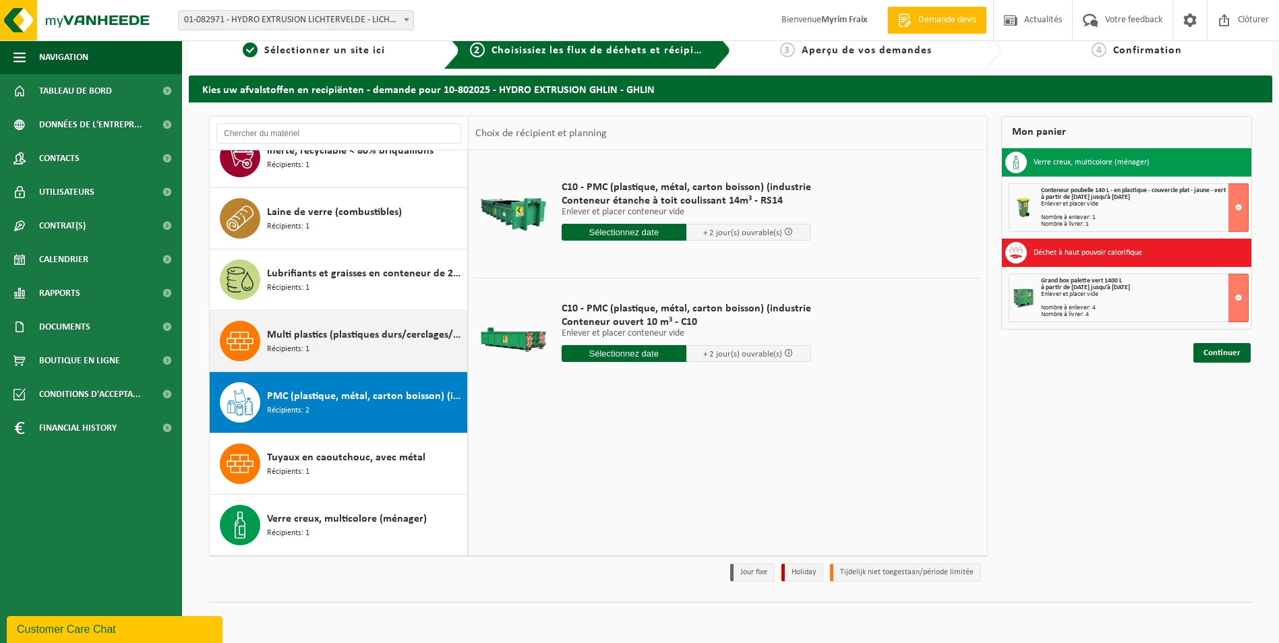
click at [338, 349] on div "Multi plastics (plastiques durs/cerclages/EPS/film naturel/film mélange/PMC) Ré…" at bounding box center [365, 341] width 197 height 40
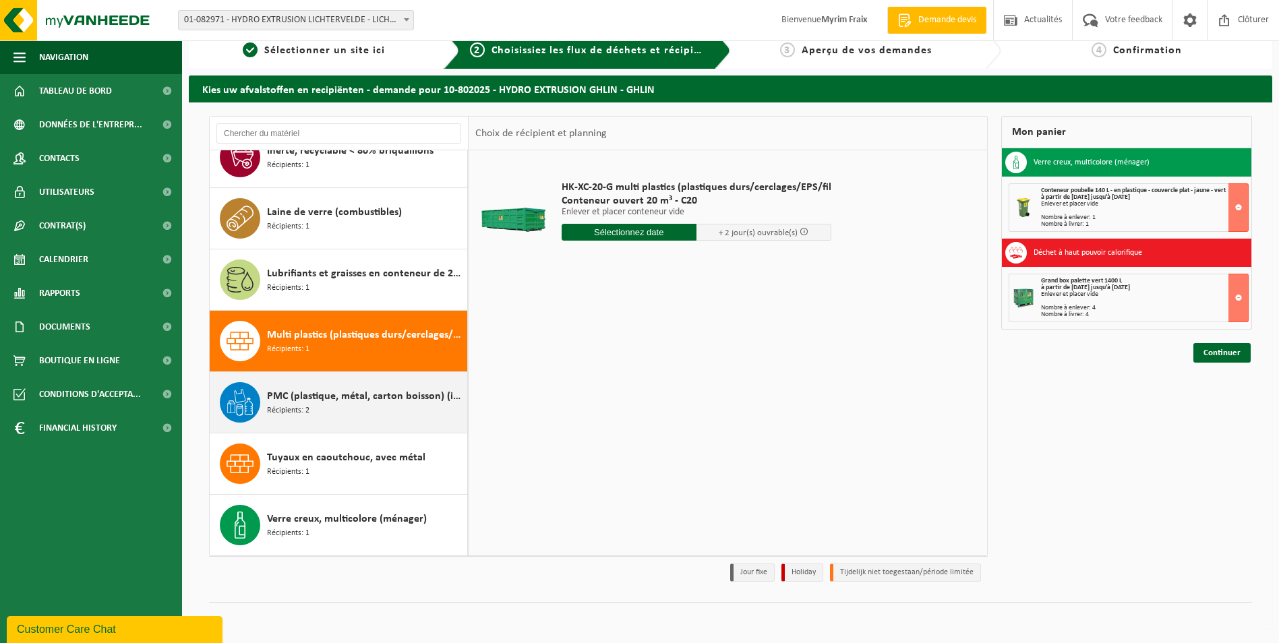
click at [330, 384] on div "PMC (plastique, métal, carton boisson) (industriel) Récipients: 2" at bounding box center [365, 402] width 197 height 40
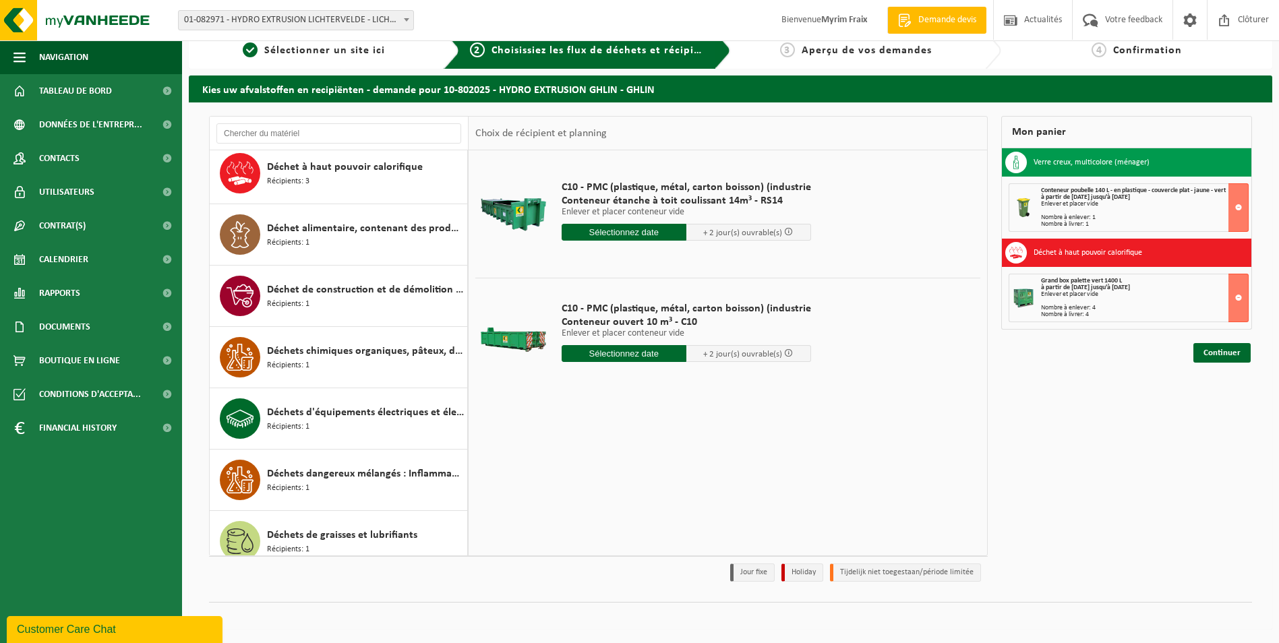
scroll to position [914, 0]
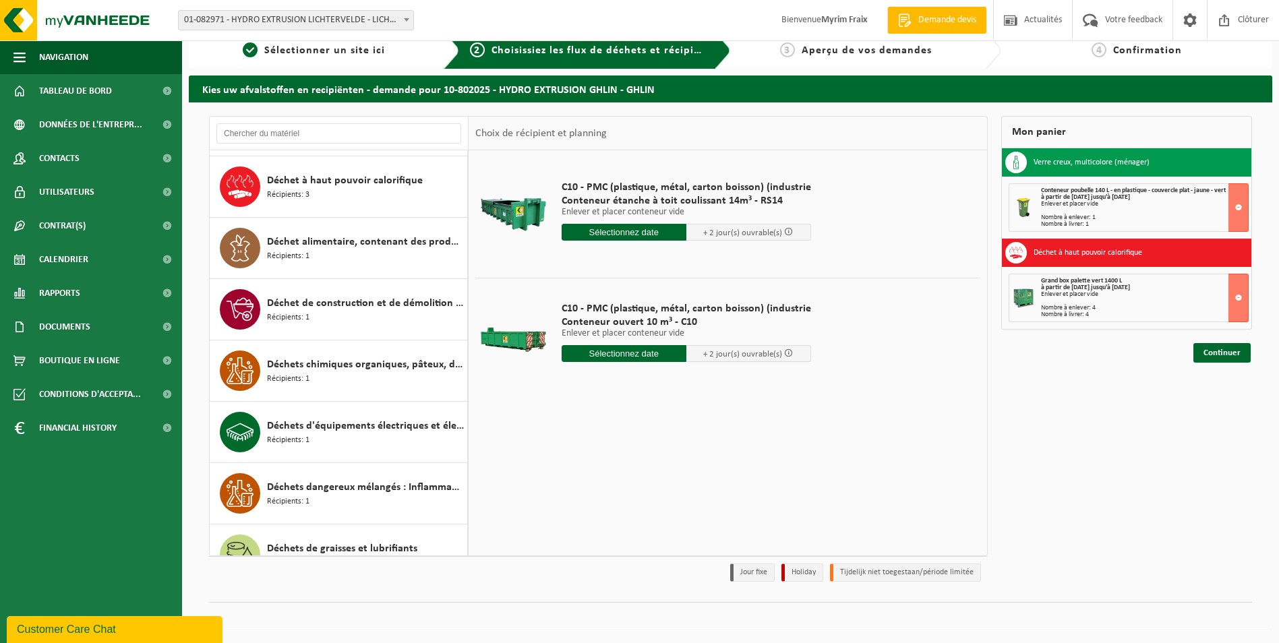
drag, startPoint x: 345, startPoint y: 369, endPoint x: 649, endPoint y: 415, distance: 308.1
click at [648, 411] on div "C10 - PMC (plastique, métal, carton boisson) (industrie Conteneur étanche à toi…" at bounding box center [728, 352] width 518 height 405
click at [327, 175] on span "Déchet à haut pouvoir calorifique" at bounding box center [345, 181] width 156 height 16
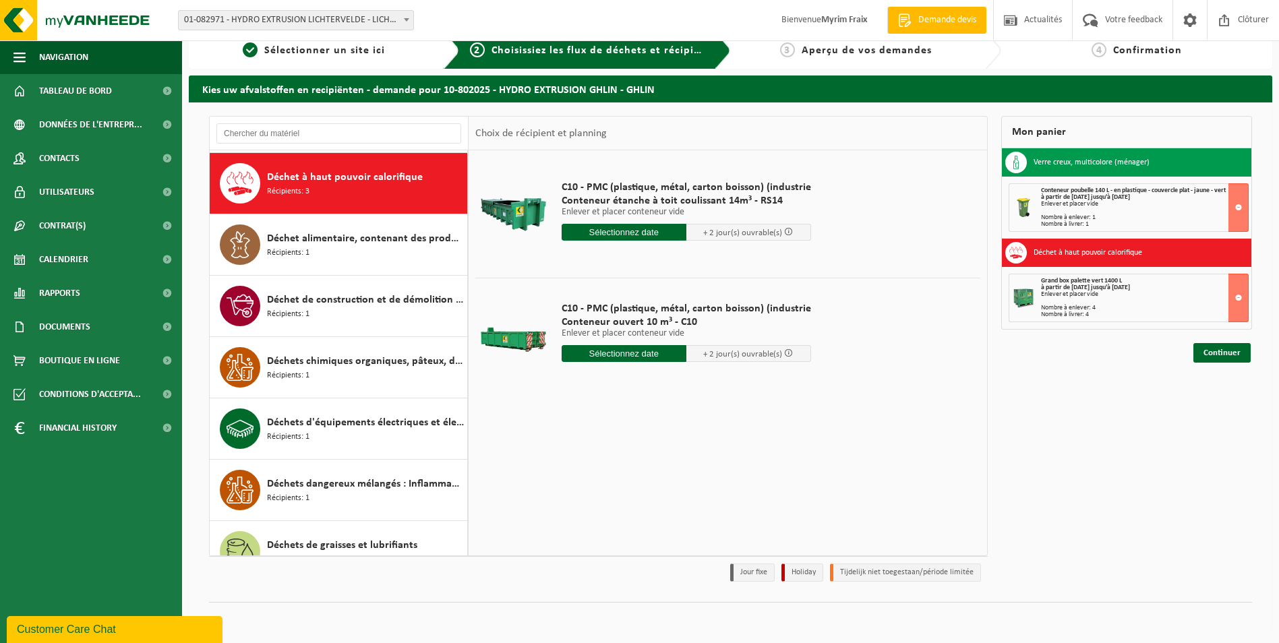
scroll to position [920, 0]
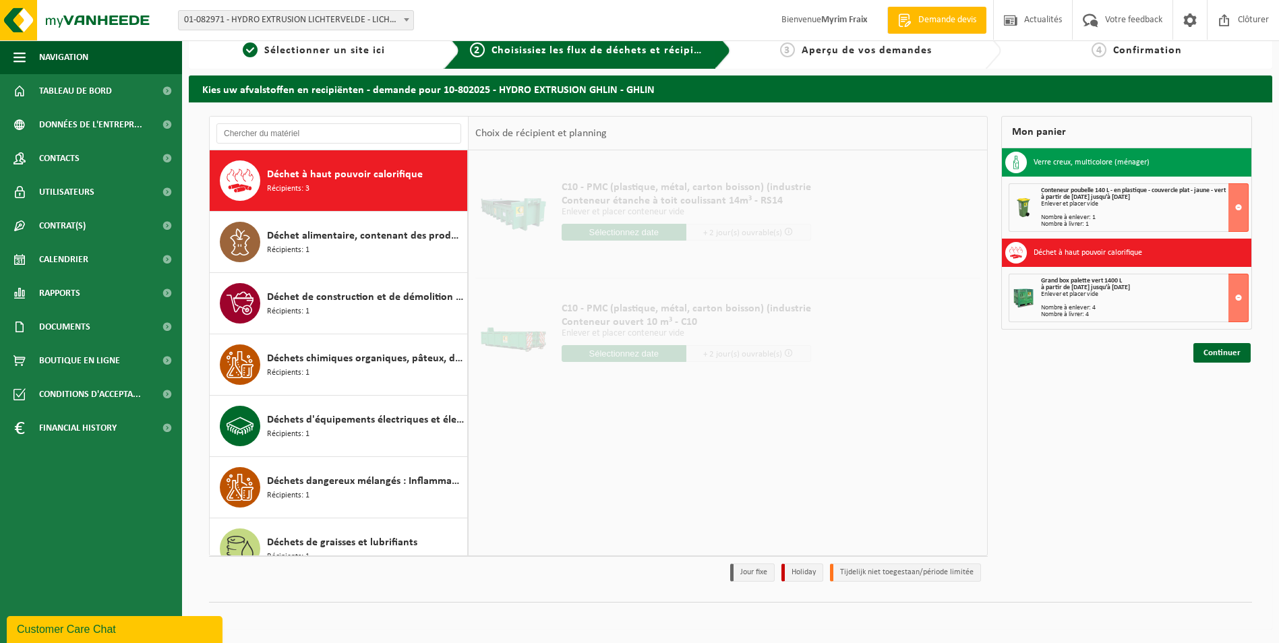
click at [327, 175] on span "Déchet à haut pouvoir calorifique" at bounding box center [345, 175] width 156 height 16
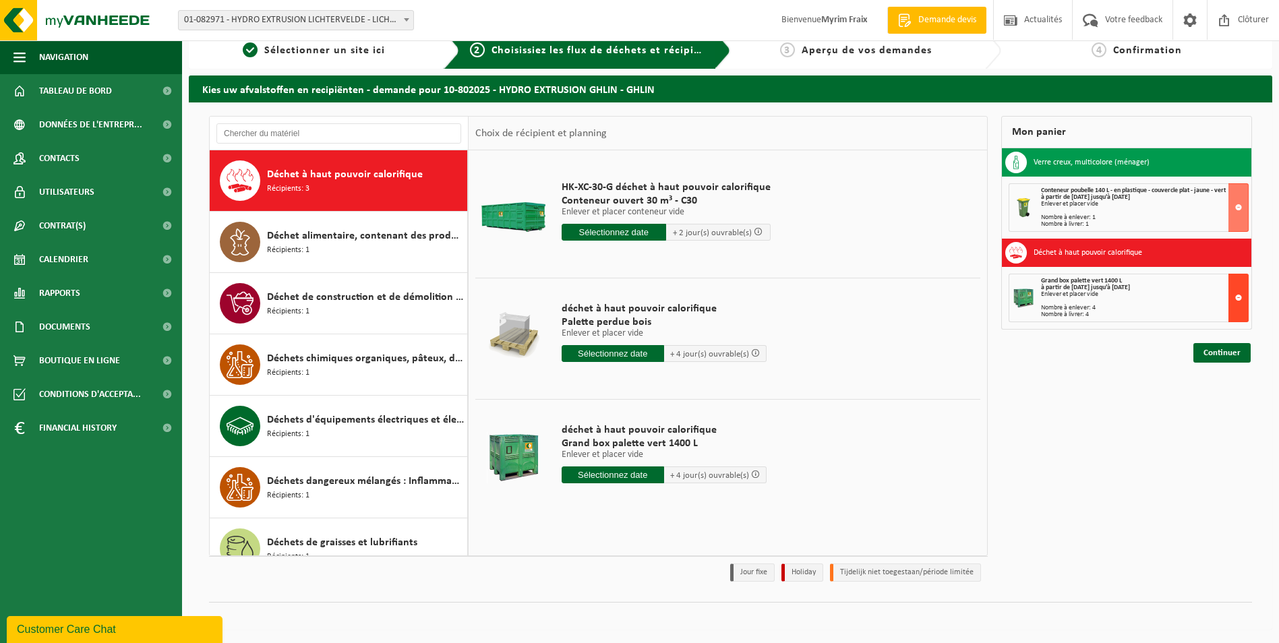
click at [1235, 305] on button at bounding box center [1238, 298] width 20 height 49
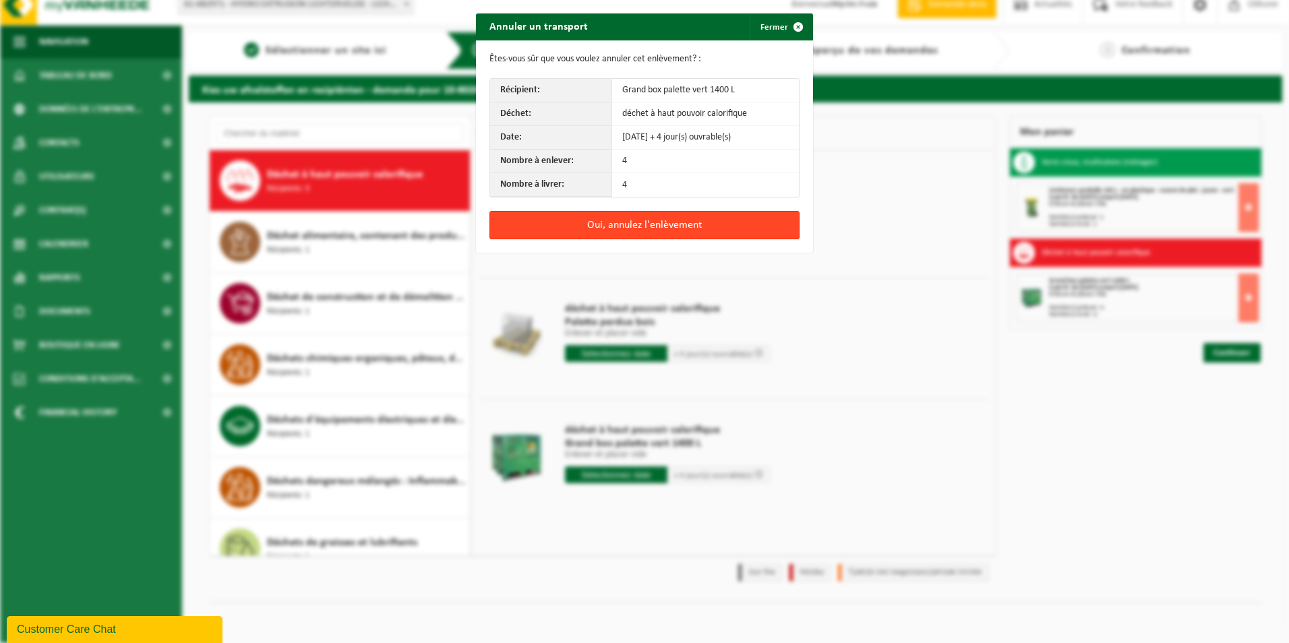
click at [727, 222] on button "Oui, annulez l'enlèvement" at bounding box center [644, 225] width 310 height 28
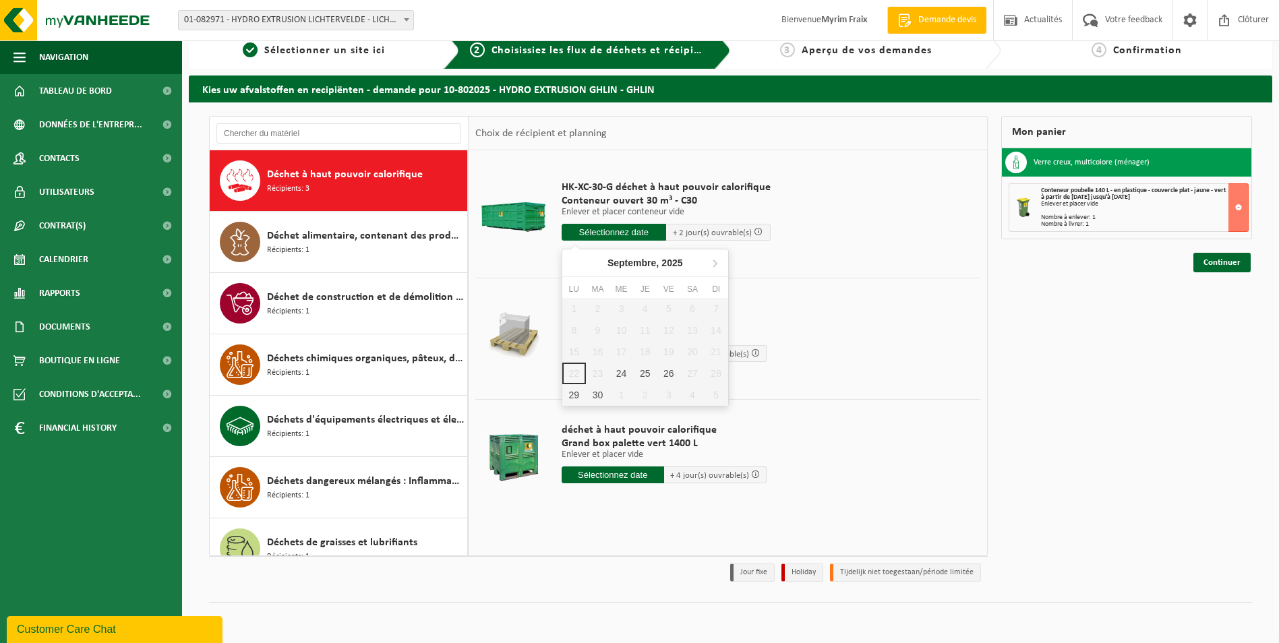
click at [643, 233] on input "text" at bounding box center [614, 232] width 105 height 17
click at [1128, 336] on div "Mon panier Verre creux, multicolore (ménager) Conteneur poubelle 140 L - en pla…" at bounding box center [1127, 352] width 264 height 473
click at [626, 233] on input "text" at bounding box center [614, 232] width 105 height 17
click at [717, 256] on icon at bounding box center [715, 263] width 22 height 22
click at [578, 266] on icon at bounding box center [576, 263] width 22 height 22
